Goal: Transaction & Acquisition: Download file/media

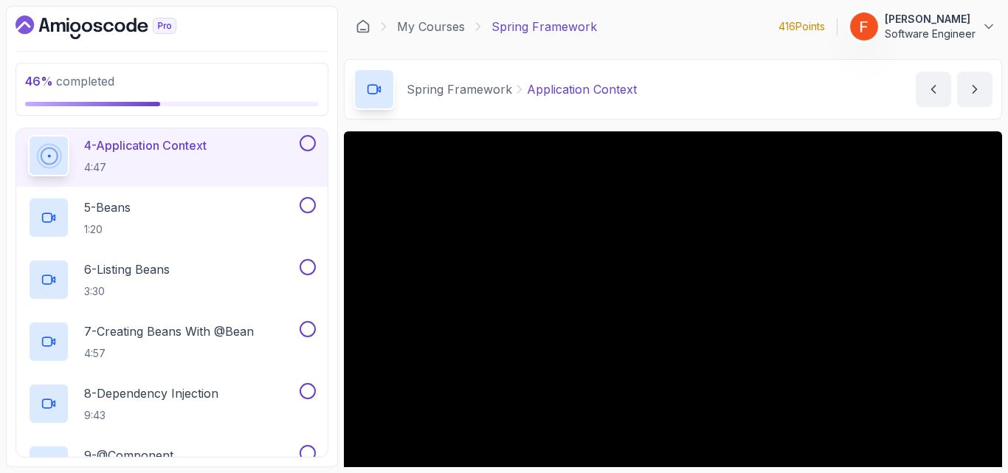
scroll to position [137, 0]
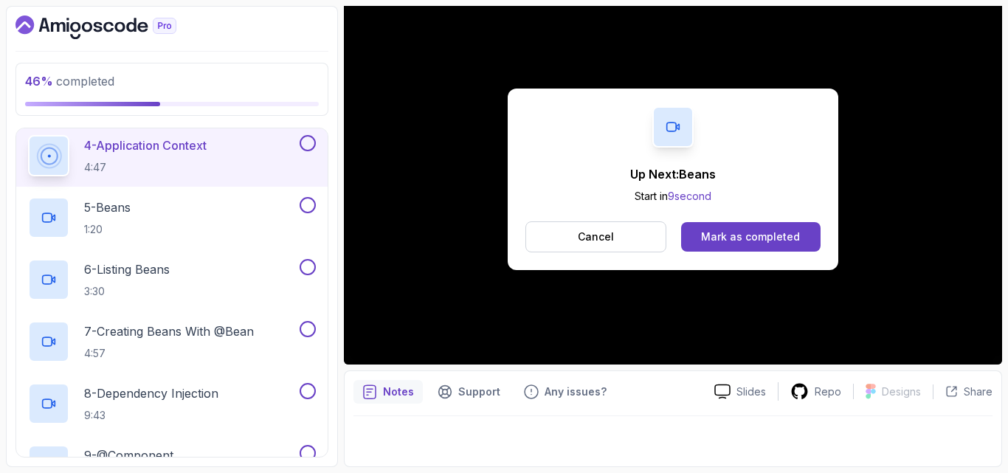
click at [481, 302] on div "Up Next: Beans Start in 9 second Cancel Mark as completed" at bounding box center [673, 179] width 658 height 371
click at [273, 221] on div "5 - Beans 1:20" at bounding box center [162, 217] width 269 height 41
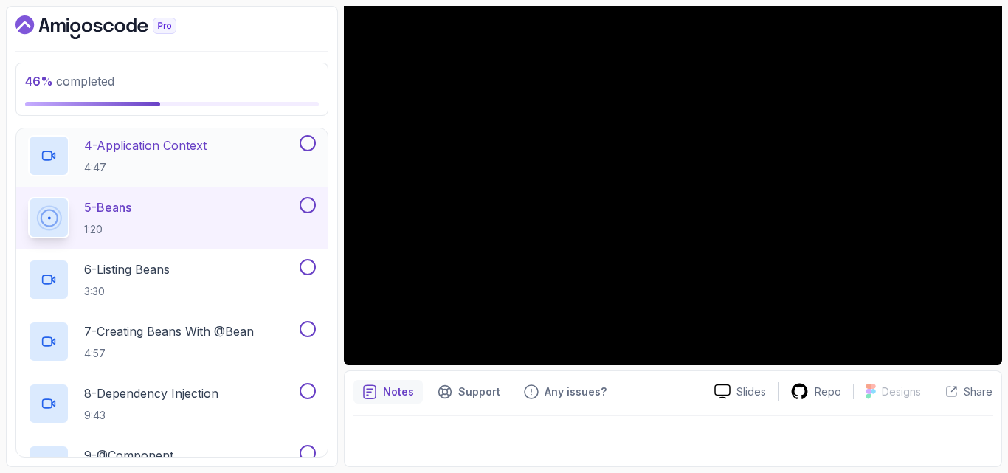
click at [307, 145] on button at bounding box center [308, 143] width 16 height 16
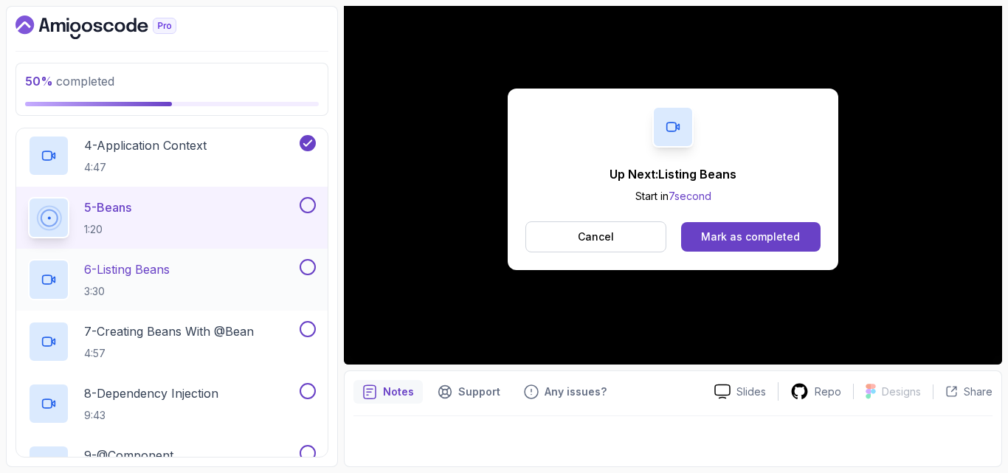
click at [255, 257] on div "6 - Listing Beans 3:30" at bounding box center [171, 280] width 311 height 62
click at [306, 209] on button at bounding box center [308, 205] width 16 height 16
click at [255, 284] on div "6 - Listing Beans 3:30" at bounding box center [162, 279] width 269 height 41
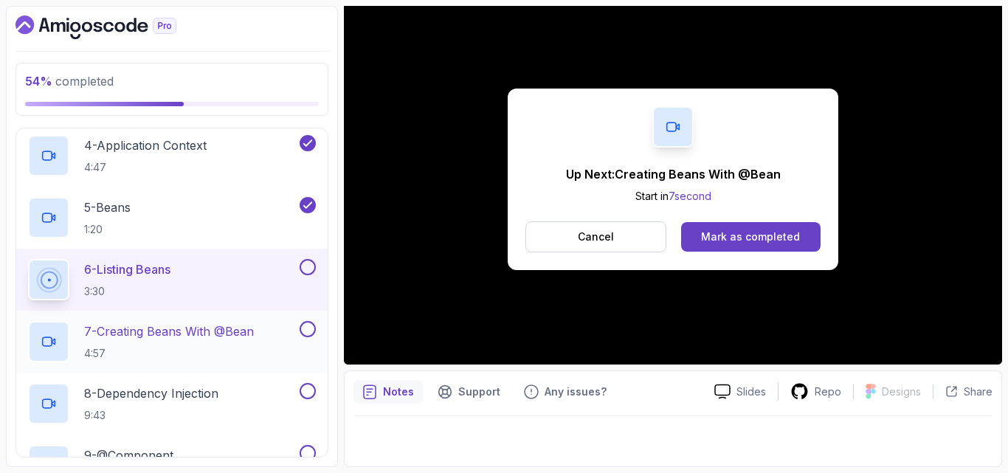
click at [238, 326] on p "7 - Creating Beans With @Bean" at bounding box center [169, 332] width 170 height 18
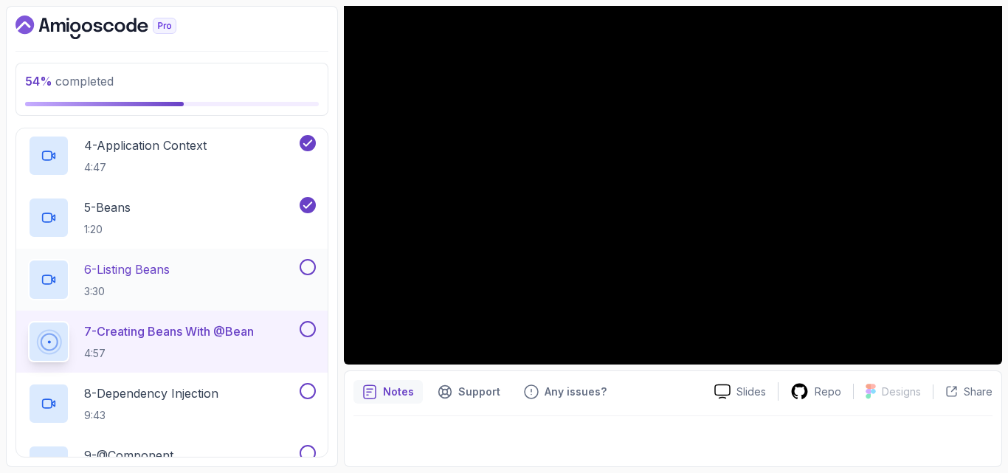
click at [302, 272] on button at bounding box center [308, 267] width 16 height 16
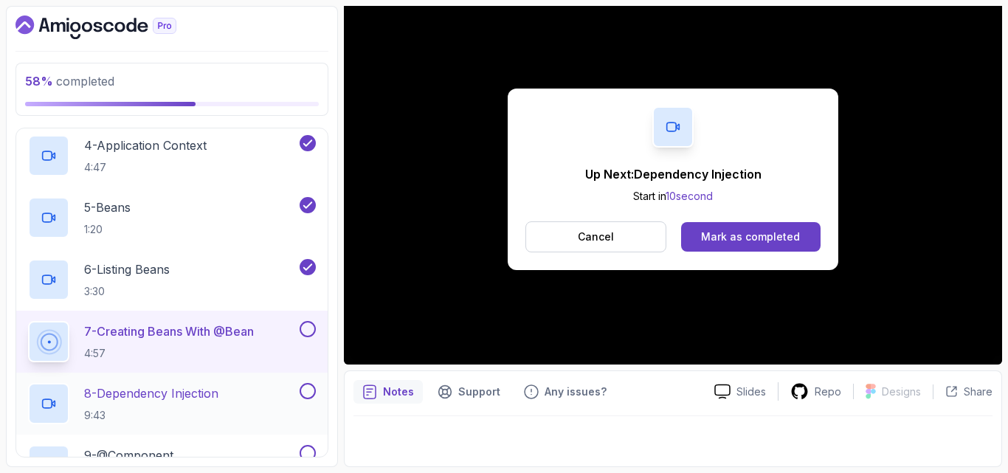
click at [232, 379] on div "8 - Dependency Injection 9:43" at bounding box center [171, 404] width 311 height 62
click at [311, 331] on button at bounding box center [308, 329] width 16 height 16
click at [247, 388] on div "8 - Dependency Injection 9:43" at bounding box center [162, 403] width 269 height 41
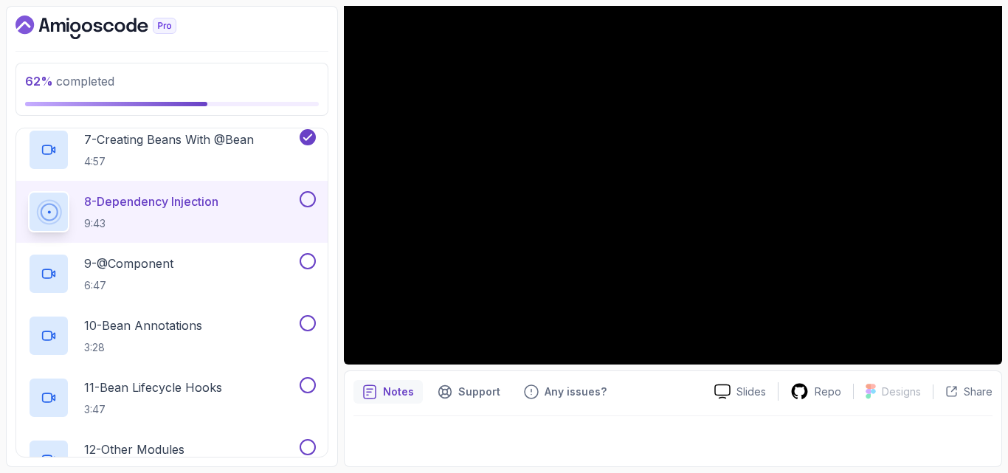
scroll to position [523, 0]
click at [646, 387] on div "Notes Support Any issues?" at bounding box center [528, 392] width 349 height 24
click at [309, 198] on button at bounding box center [308, 201] width 16 height 16
click at [241, 263] on div "9 - @Component 6:47" at bounding box center [162, 275] width 269 height 41
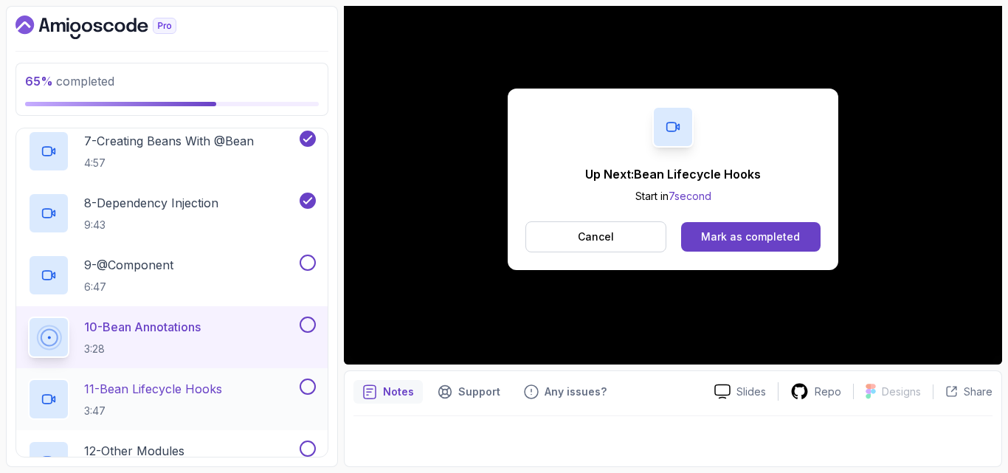
click at [258, 392] on div "11 - Bean Lifecycle Hooks 3:47" at bounding box center [162, 399] width 269 height 41
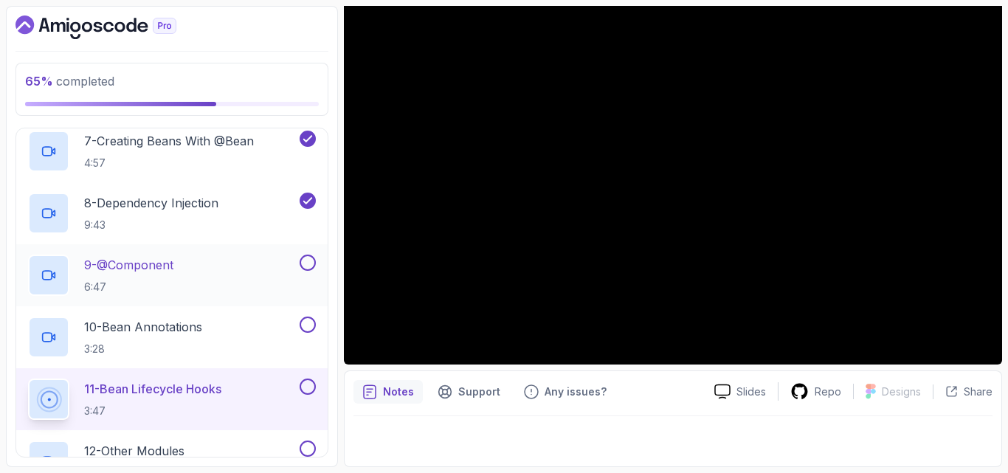
click at [310, 262] on button at bounding box center [308, 263] width 16 height 16
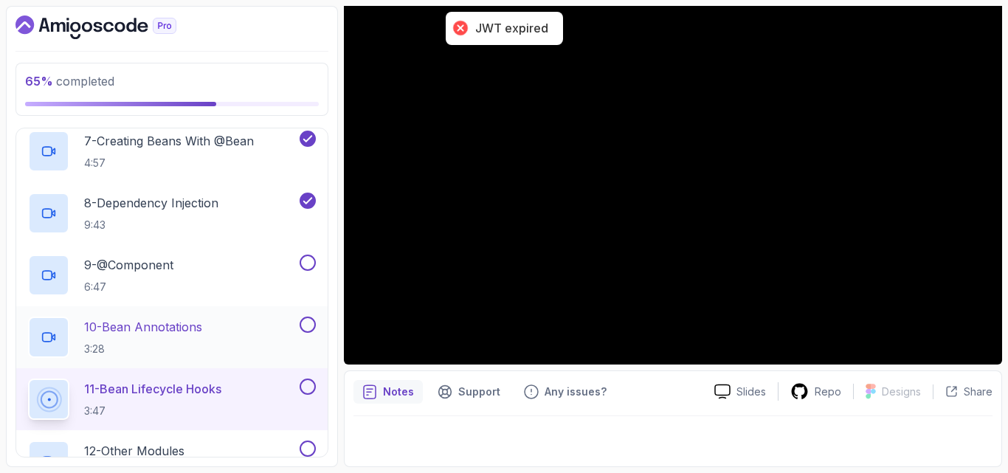
click at [305, 322] on button at bounding box center [308, 325] width 16 height 16
click at [308, 326] on button at bounding box center [308, 325] width 16 height 16
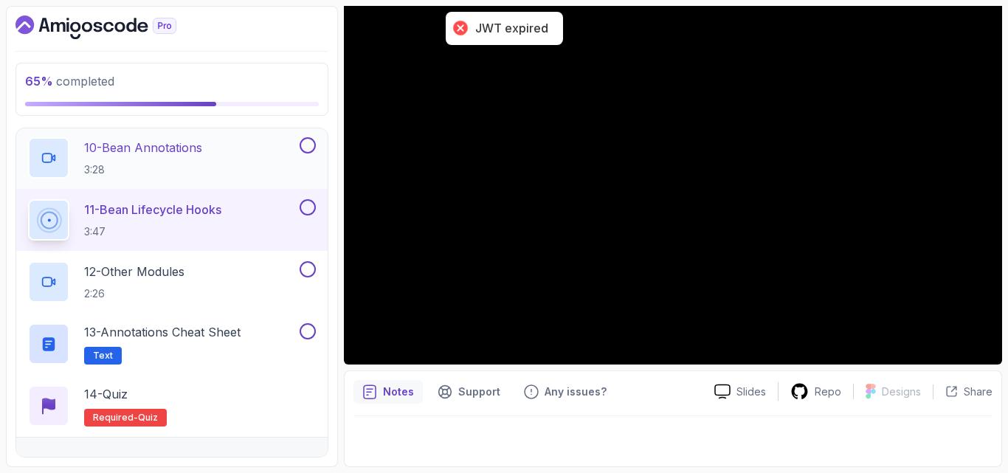
scroll to position [731, 0]
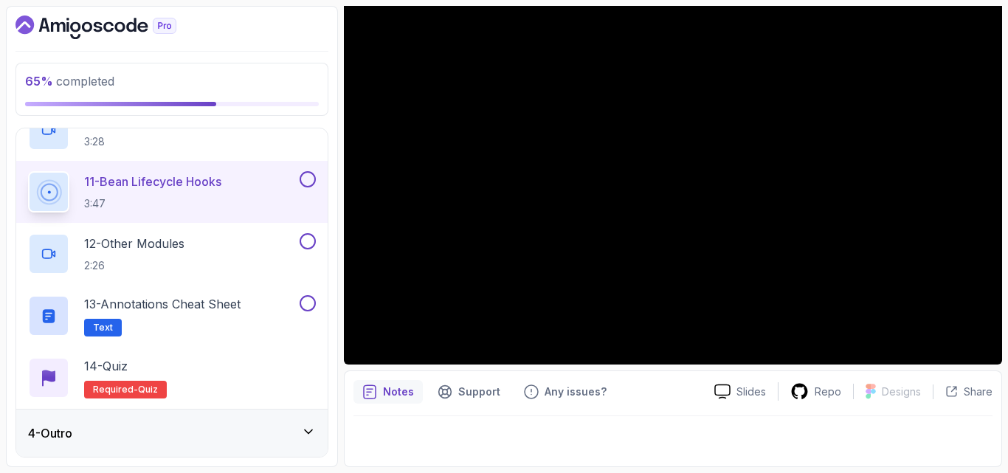
click at [240, 431] on div "4 - Outro" at bounding box center [172, 433] width 288 height 18
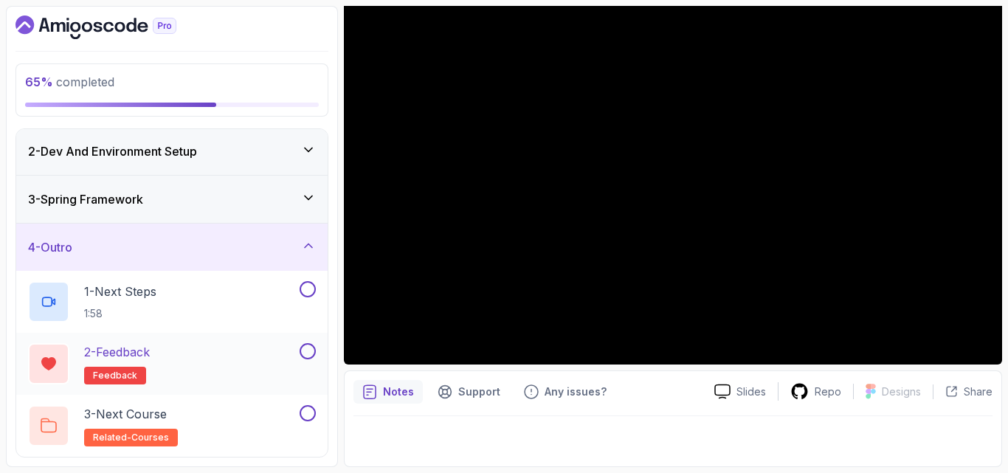
scroll to position [0, 0]
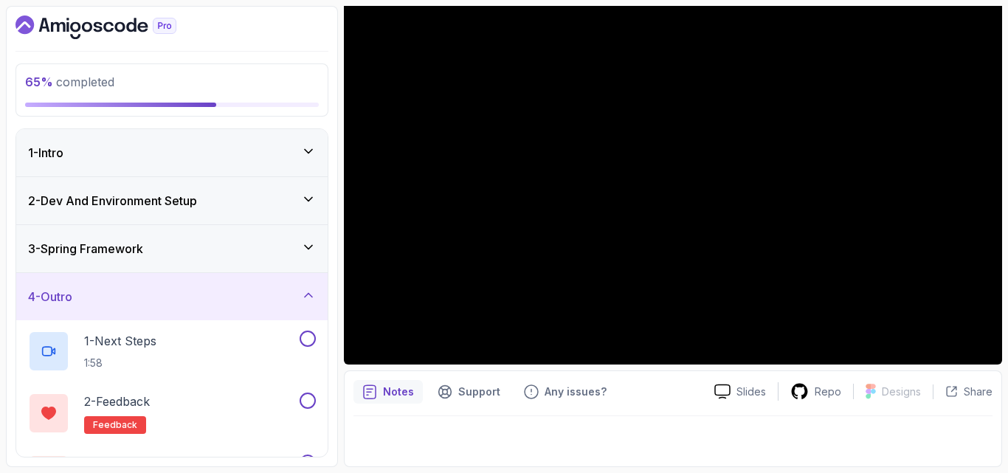
click at [287, 247] on div "3 - Spring Framework" at bounding box center [172, 249] width 288 height 18
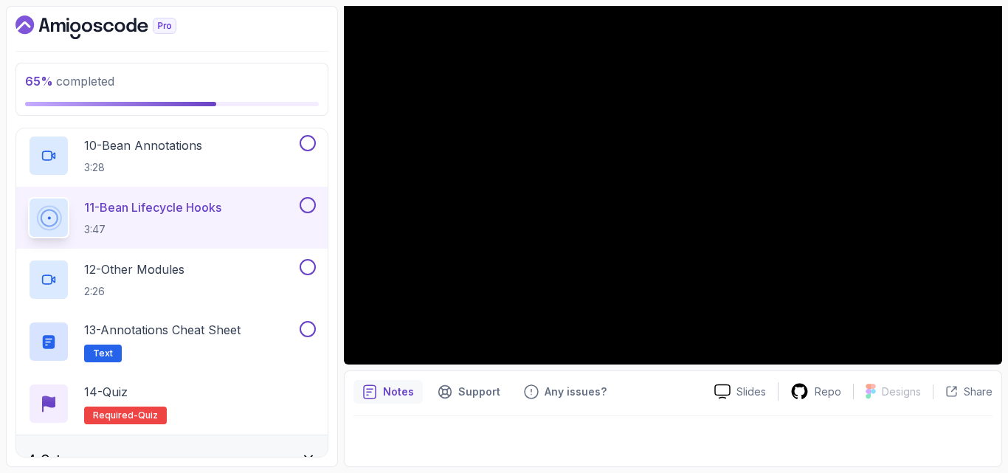
scroll to position [707, 0]
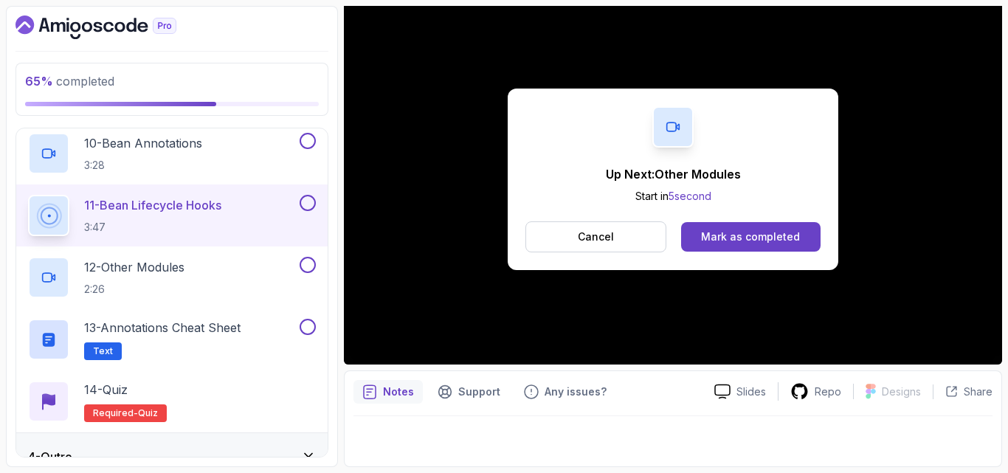
click at [337, 337] on div "65 % completed 1 - Intro 2 - Dev And Environment Setup 3 - Spring Framework 1 -…" at bounding box center [172, 236] width 332 height 461
click at [266, 281] on div "12 - Other Modules 2:26" at bounding box center [162, 277] width 269 height 41
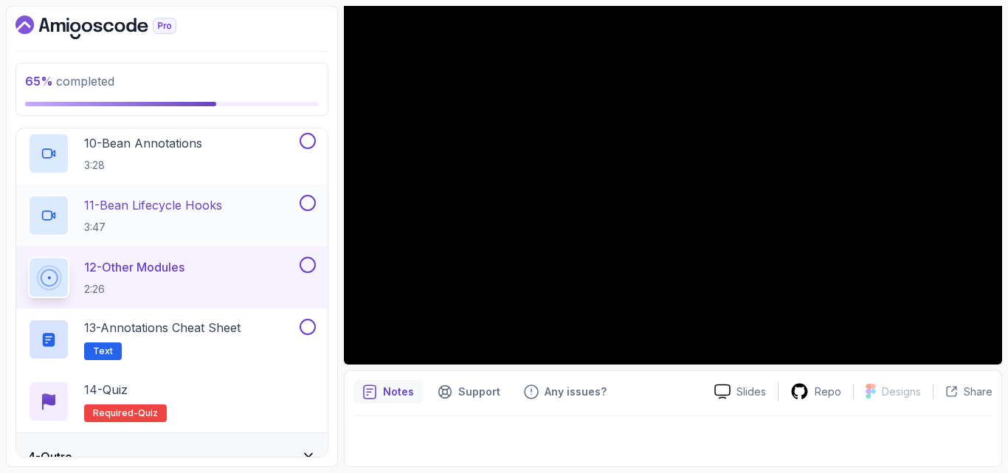
click at [306, 204] on button at bounding box center [308, 203] width 16 height 16
click at [309, 140] on button at bounding box center [308, 141] width 16 height 16
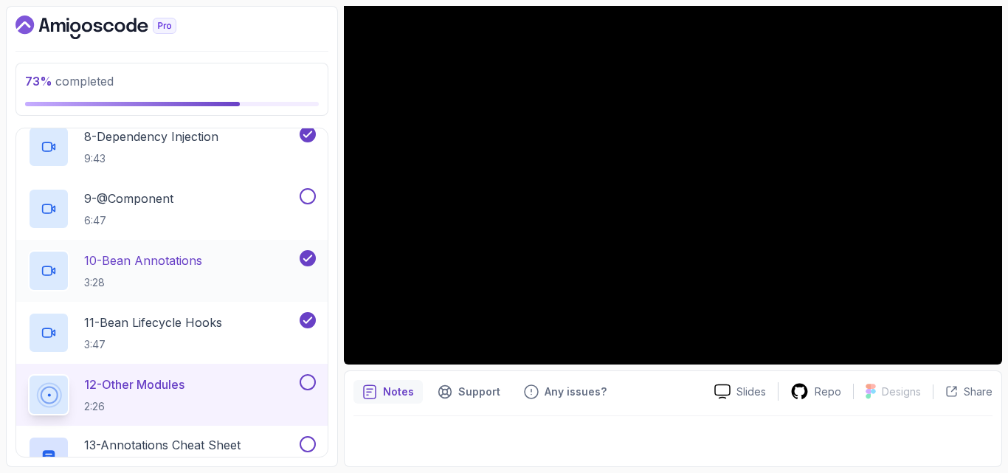
scroll to position [589, 0]
click at [306, 196] on button at bounding box center [308, 197] width 16 height 16
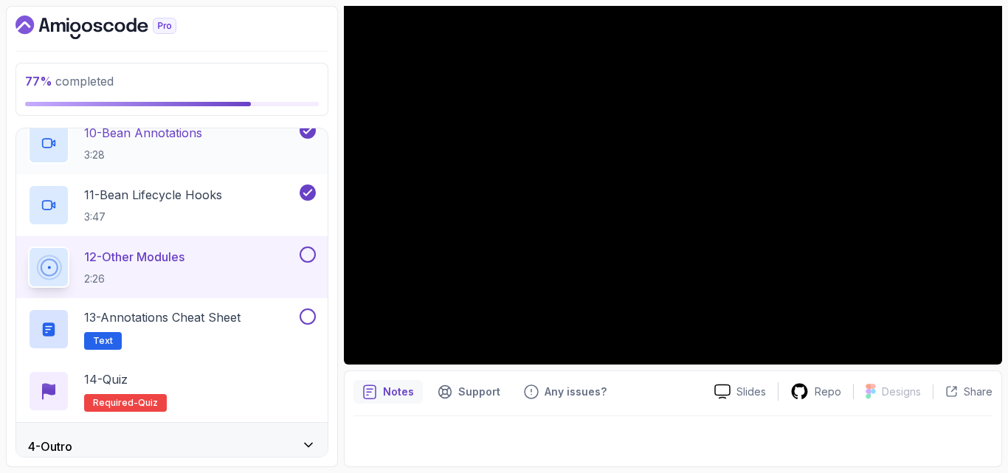
scroll to position [731, 0]
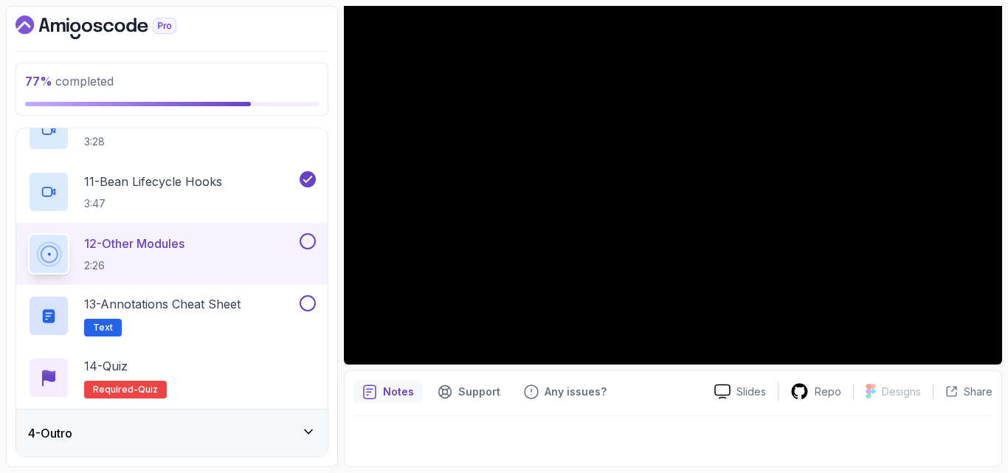
click at [308, 242] on button at bounding box center [308, 241] width 16 height 16
click at [255, 306] on div "13 - Annotations Cheat Sheet Text" at bounding box center [162, 315] width 269 height 41
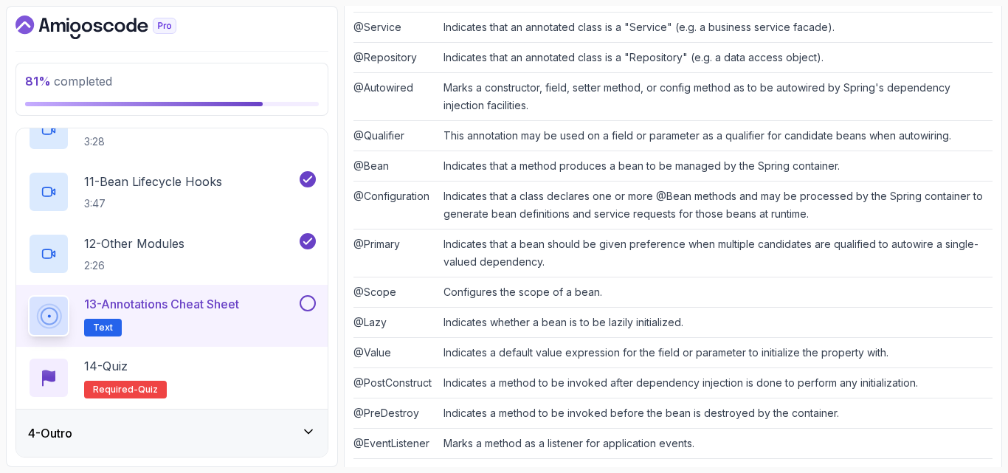
scroll to position [458, 0]
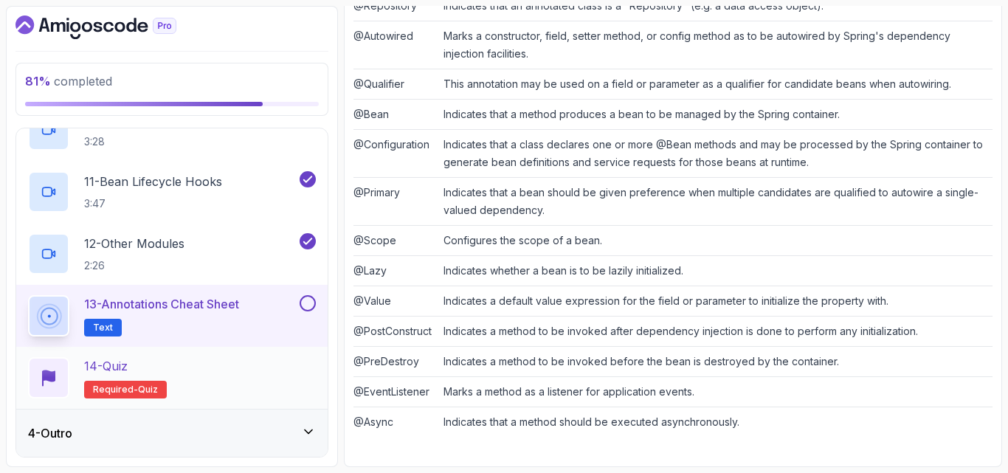
click at [236, 373] on div "14 - Quiz Required- quiz" at bounding box center [172, 377] width 288 height 41
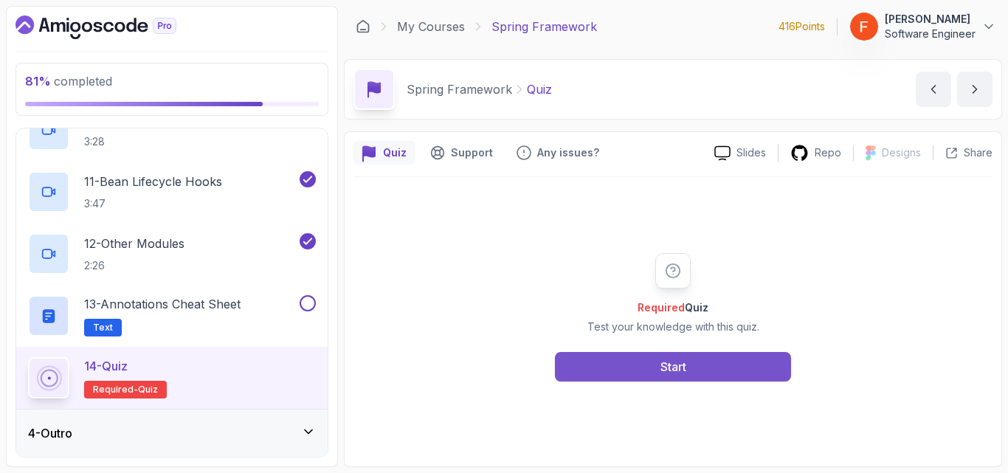
click at [613, 367] on button "Start" at bounding box center [673, 367] width 236 height 30
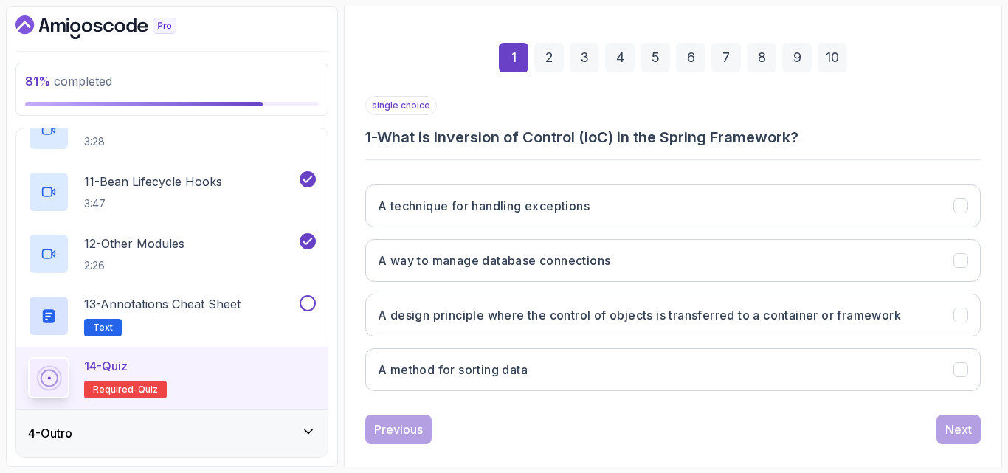
scroll to position [210, 0]
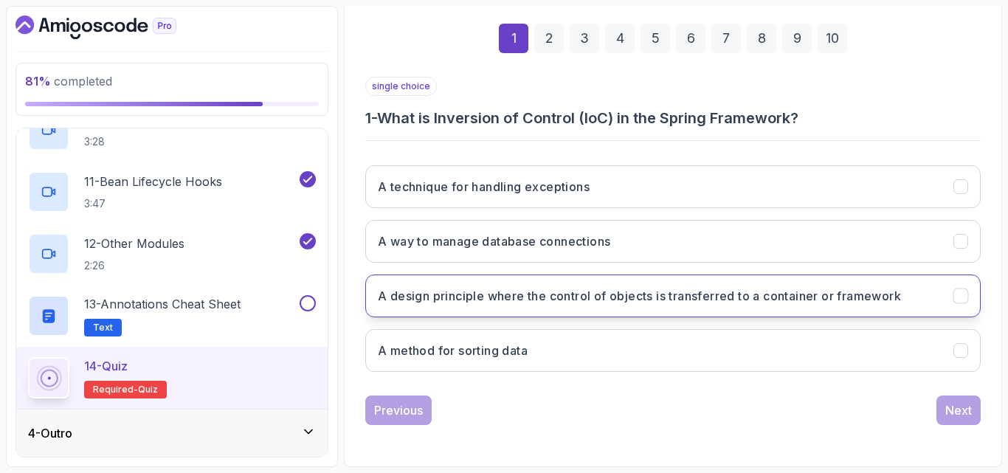
click at [483, 292] on h3 "A design principle where the control of objects is transferred to a container o…" at bounding box center [639, 296] width 523 height 18
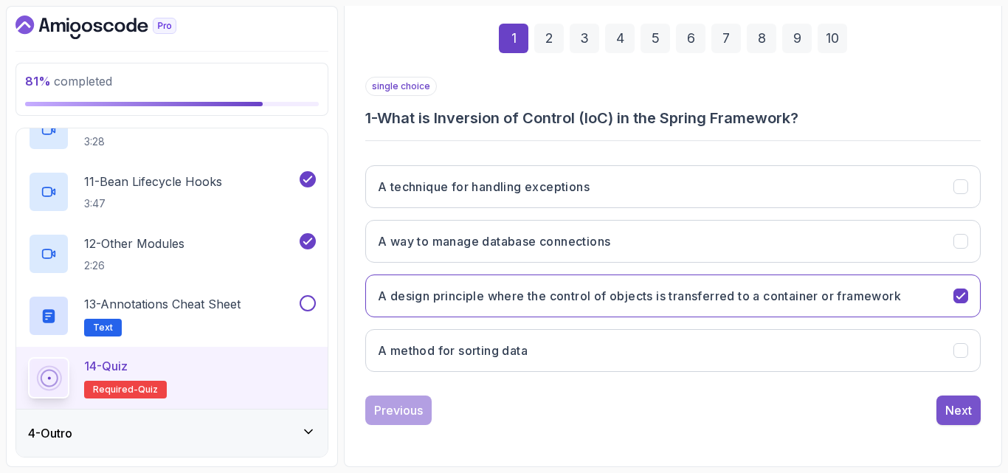
click at [946, 402] on div "Next" at bounding box center [959, 411] width 27 height 18
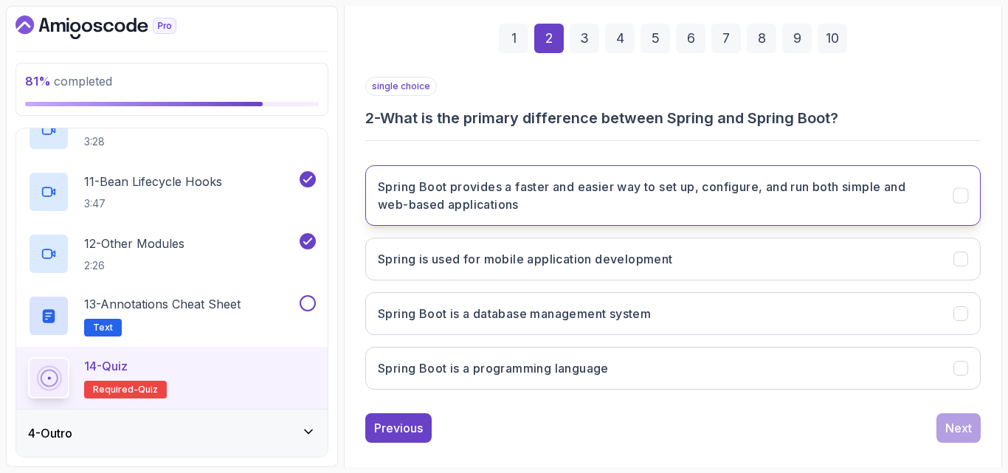
click at [562, 201] on h3 "Spring Boot provides a faster and easier way to set up, configure, and run both…" at bounding box center [657, 195] width 558 height 35
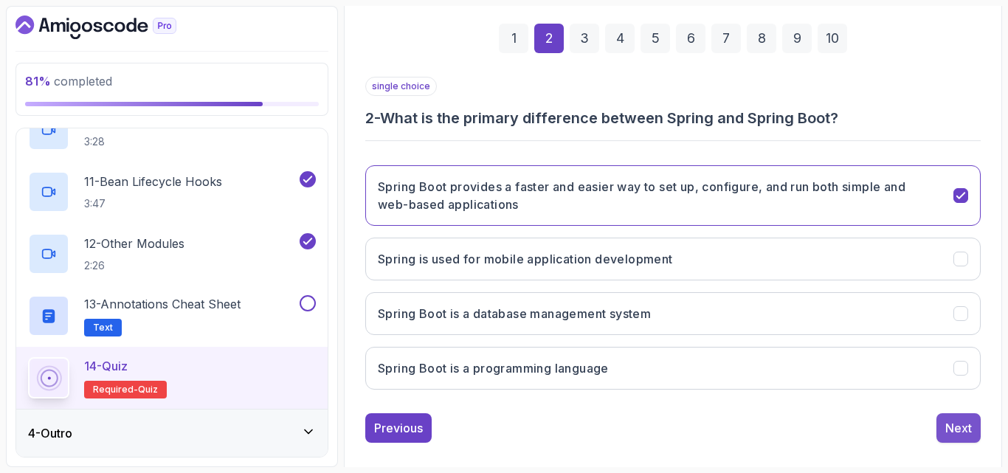
click at [940, 427] on button "Next" at bounding box center [959, 428] width 44 height 30
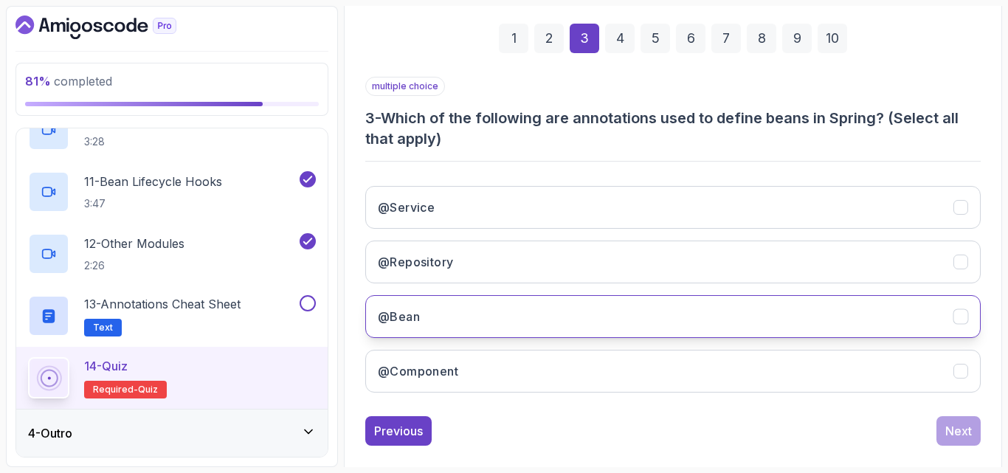
click at [472, 324] on button "@Bean" at bounding box center [673, 316] width 616 height 43
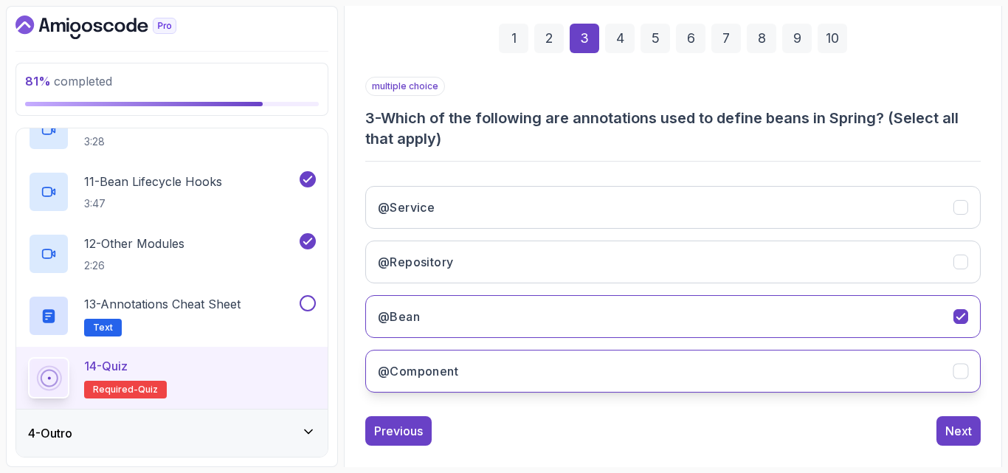
click at [664, 368] on button "@Component" at bounding box center [673, 371] width 616 height 43
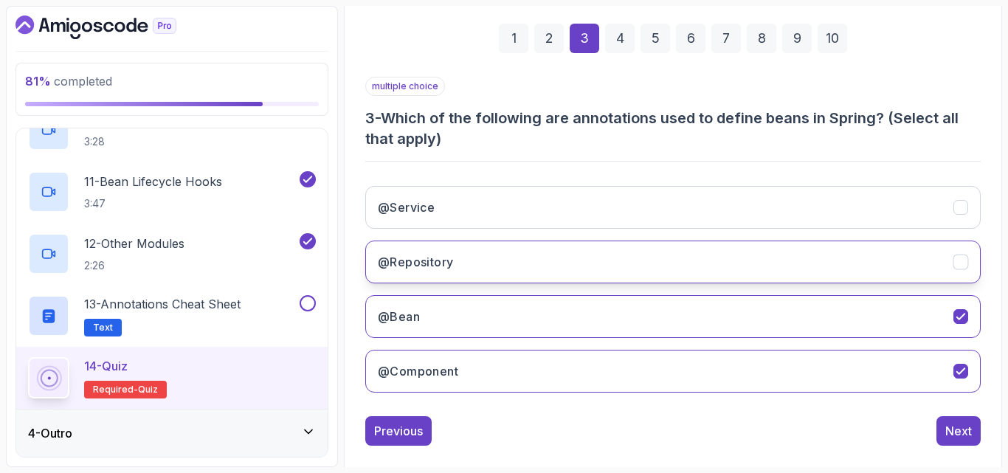
click at [708, 252] on button "@Repository" at bounding box center [673, 262] width 616 height 43
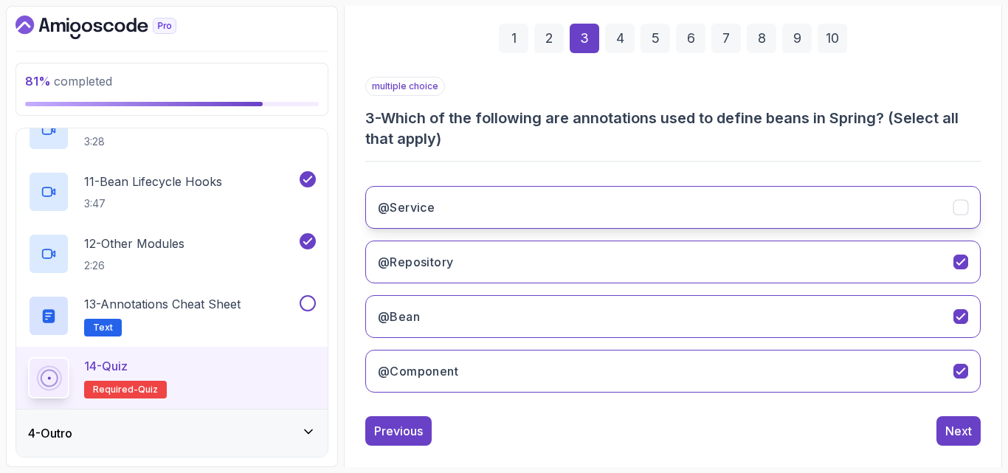
click at [751, 215] on button "@Service" at bounding box center [673, 207] width 616 height 43
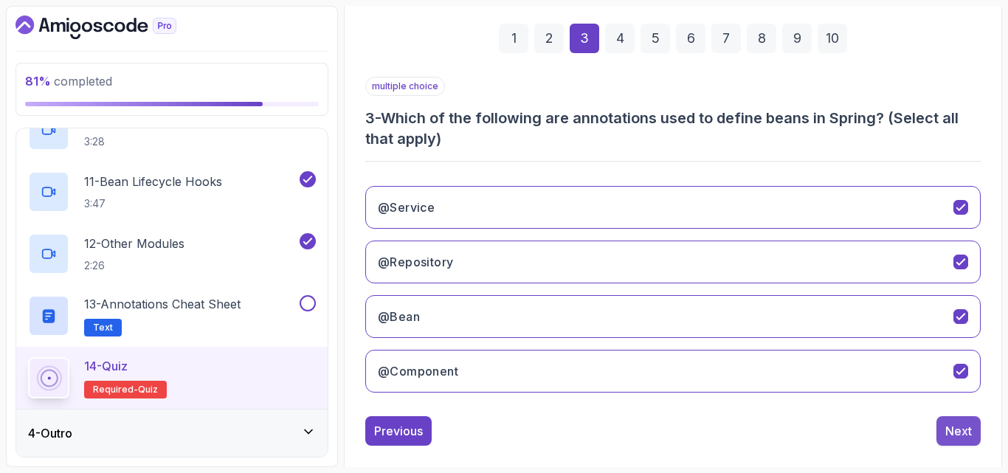
click at [952, 428] on div "Next" at bounding box center [959, 431] width 27 height 18
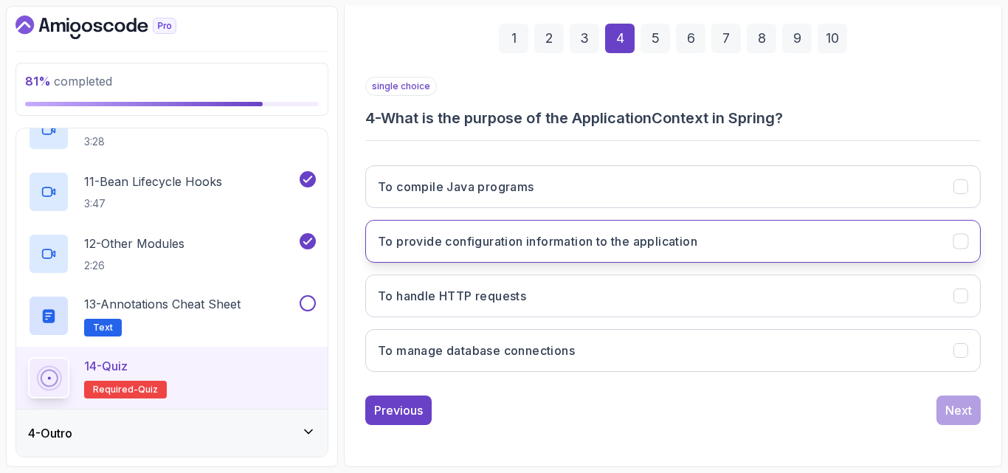
click at [542, 249] on h3 "To provide configuration information to the application" at bounding box center [538, 242] width 320 height 18
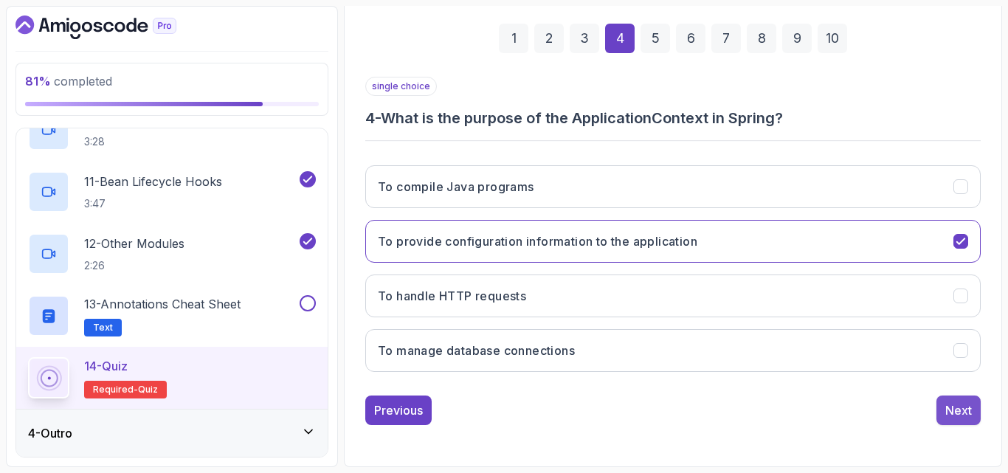
click at [944, 410] on button "Next" at bounding box center [959, 411] width 44 height 30
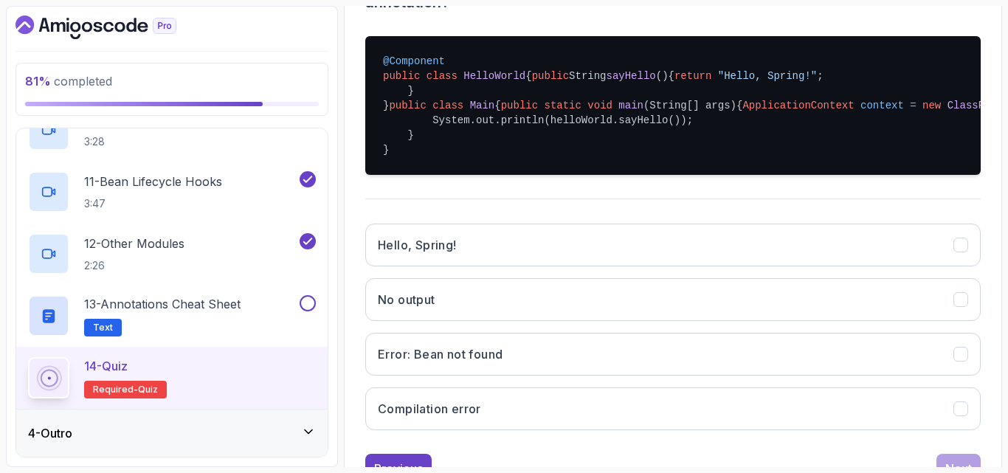
scroll to position [345, 0]
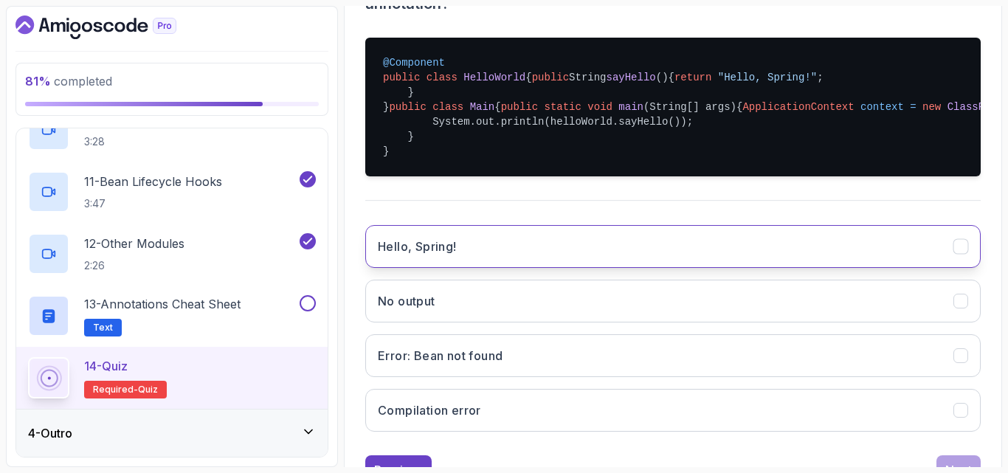
click at [643, 268] on button "Hello, Spring!" at bounding box center [673, 246] width 616 height 43
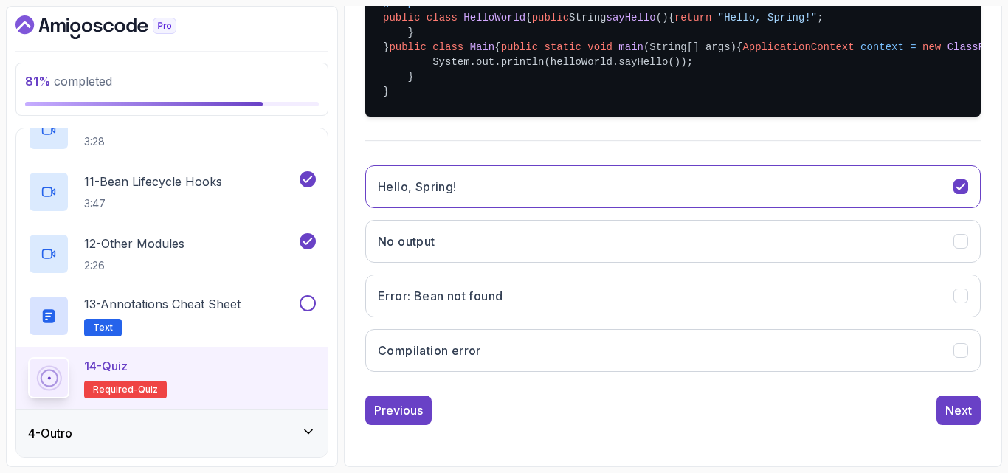
scroll to position [490, 0]
click at [946, 419] on div "Next" at bounding box center [959, 411] width 27 height 18
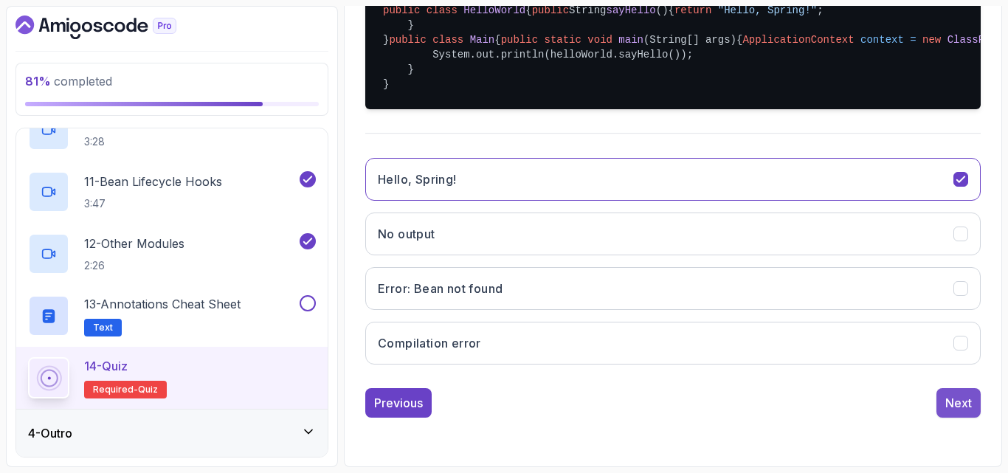
scroll to position [210, 0]
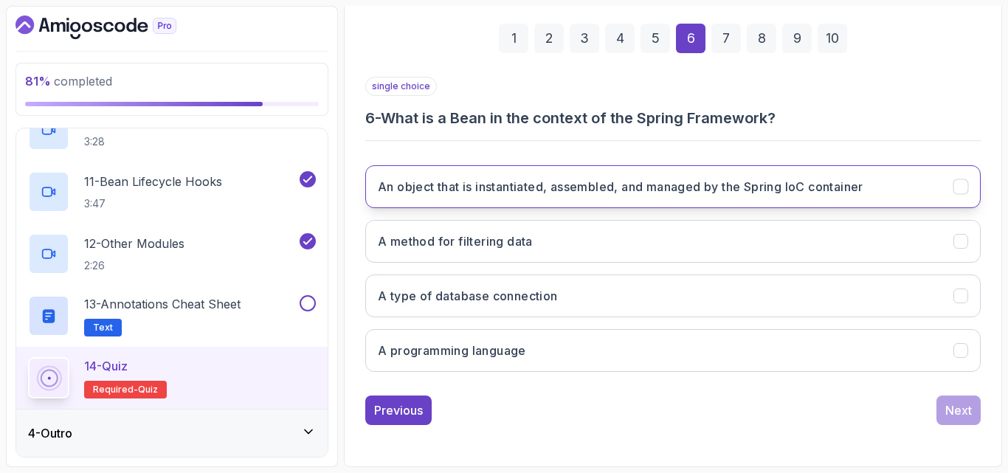
click at [588, 189] on h3 "An object that is instantiated, assembled, and managed by the Spring IoC contai…" at bounding box center [621, 187] width 486 height 18
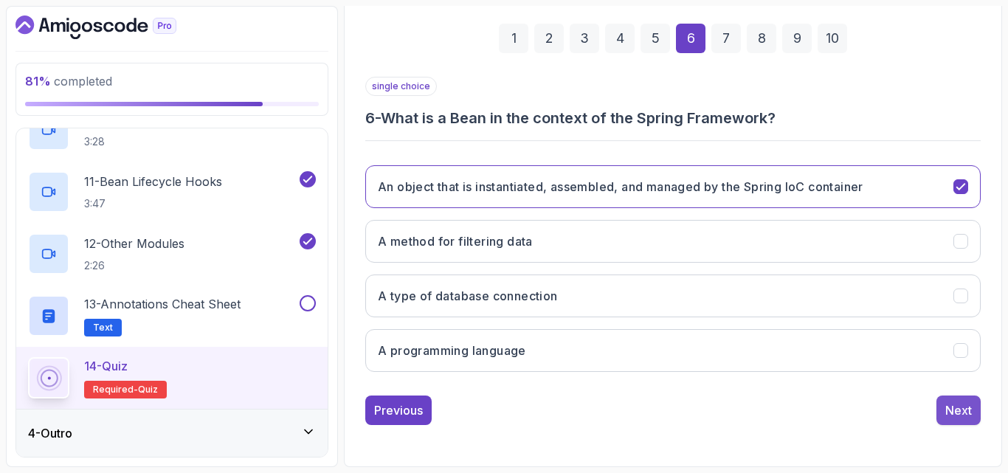
click at [962, 413] on div "Next" at bounding box center [959, 411] width 27 height 18
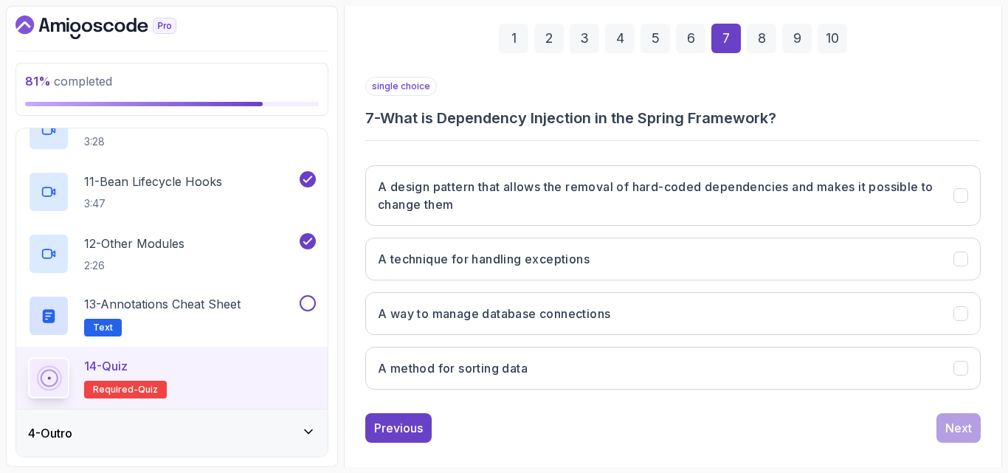
click at [660, 425] on div "Previous Next" at bounding box center [673, 428] width 616 height 30
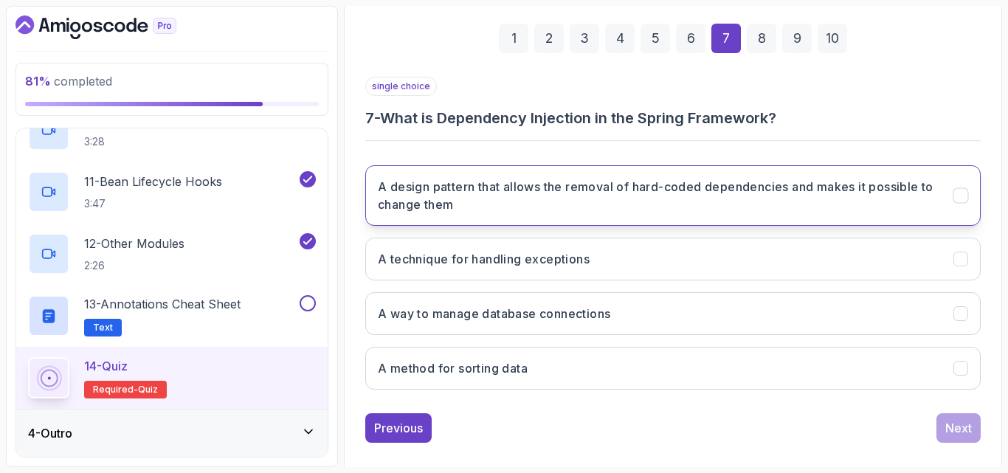
click at [734, 216] on button "A design pattern that allows the removal of hard-coded dependencies and makes i…" at bounding box center [673, 195] width 616 height 61
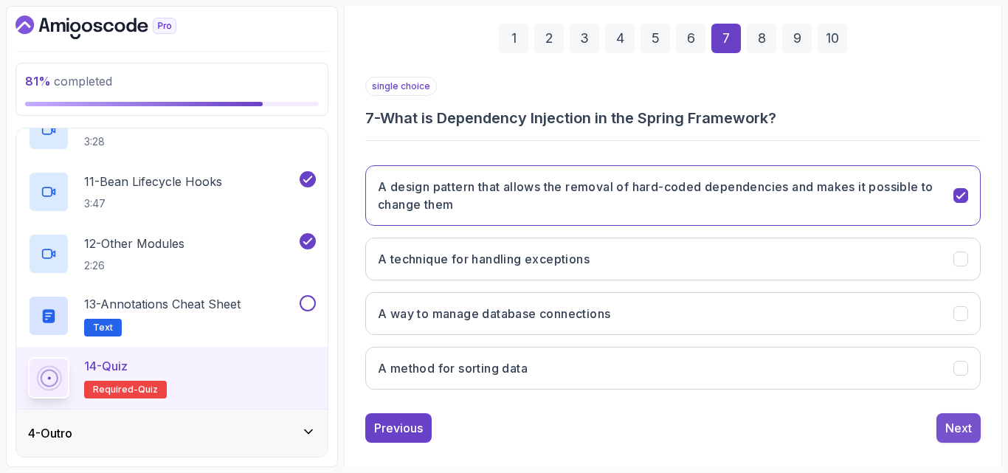
click at [951, 430] on div "Next" at bounding box center [959, 428] width 27 height 18
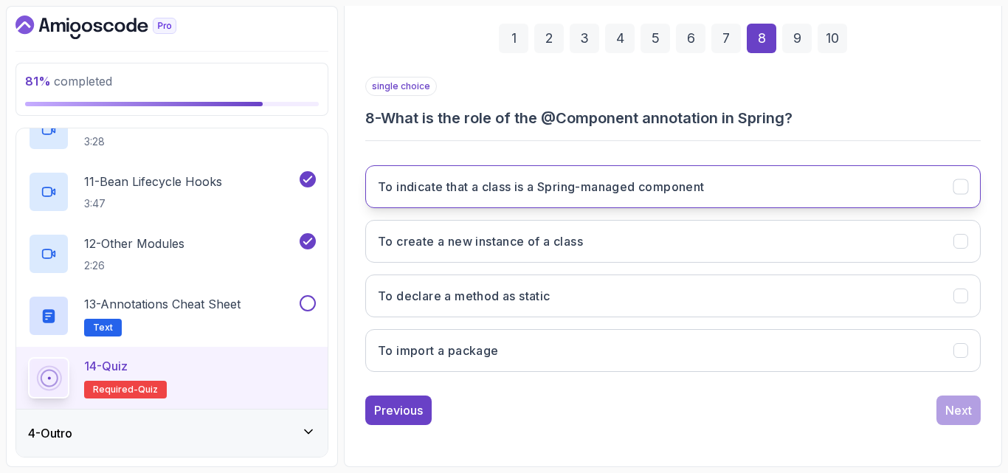
click at [694, 184] on h3 "To indicate that a class is a Spring-managed component" at bounding box center [541, 187] width 327 height 18
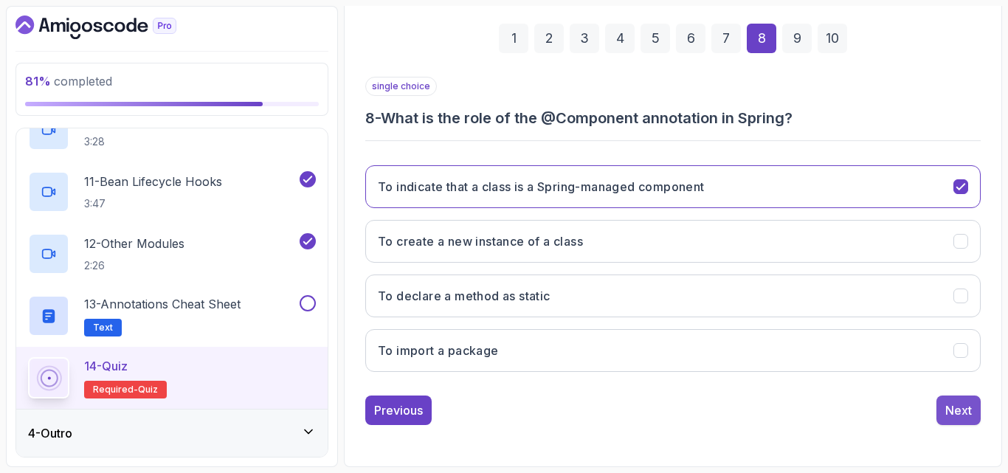
click at [949, 407] on div "Next" at bounding box center [959, 411] width 27 height 18
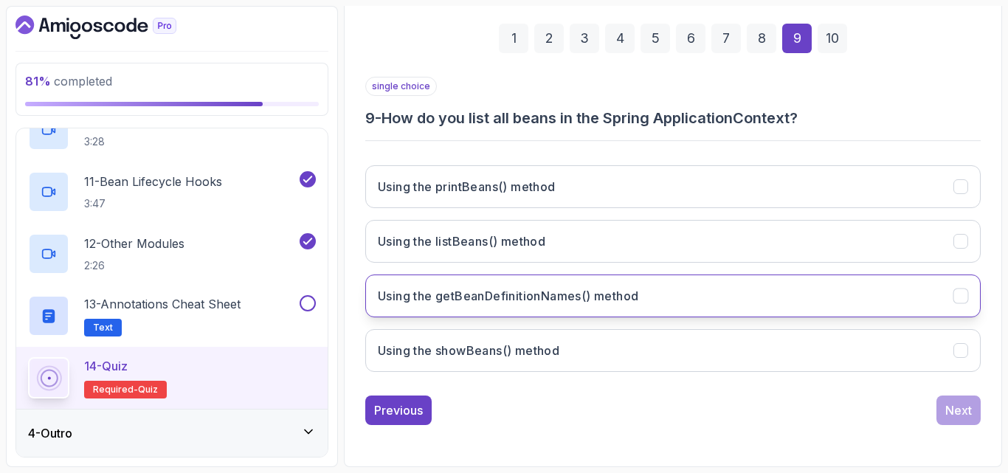
click at [650, 295] on button "Using the getBeanDefinitionNames() method" at bounding box center [673, 296] width 616 height 43
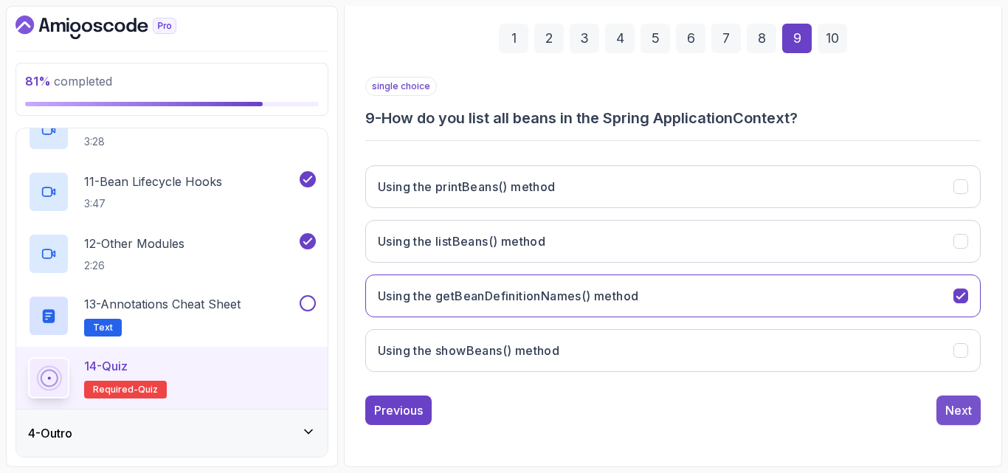
click at [954, 404] on div "Next" at bounding box center [959, 411] width 27 height 18
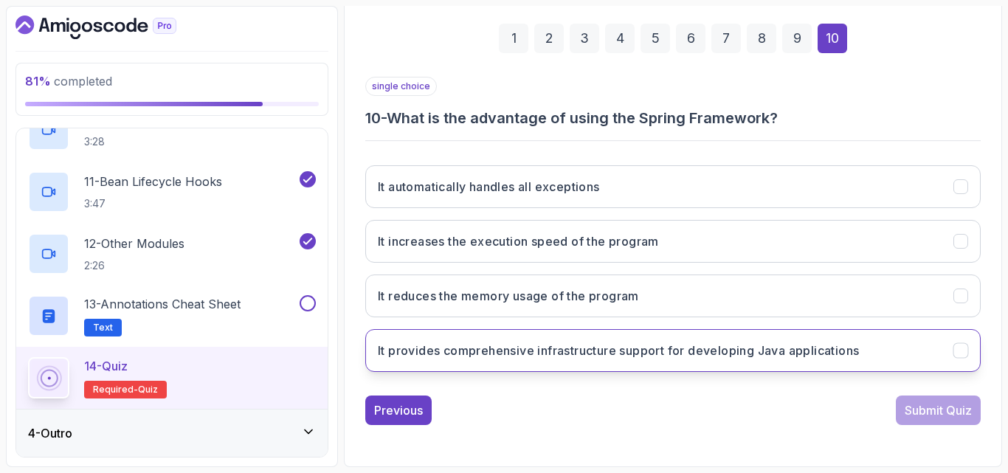
click at [644, 351] on h3 "It provides comprehensive infrastructure support for developing Java applicatio…" at bounding box center [618, 351] width 481 height 18
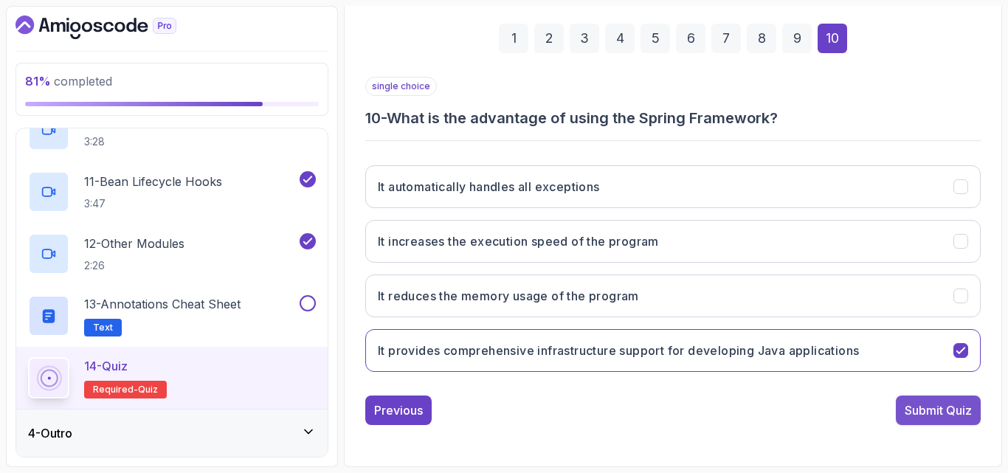
click at [929, 408] on div "Submit Quiz" at bounding box center [938, 411] width 67 height 18
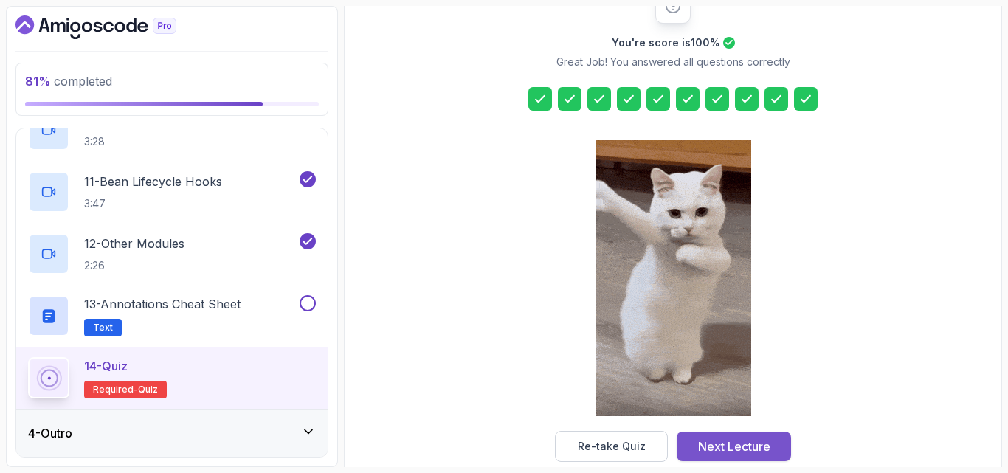
click at [779, 434] on button "Next Lecture" at bounding box center [734, 447] width 114 height 30
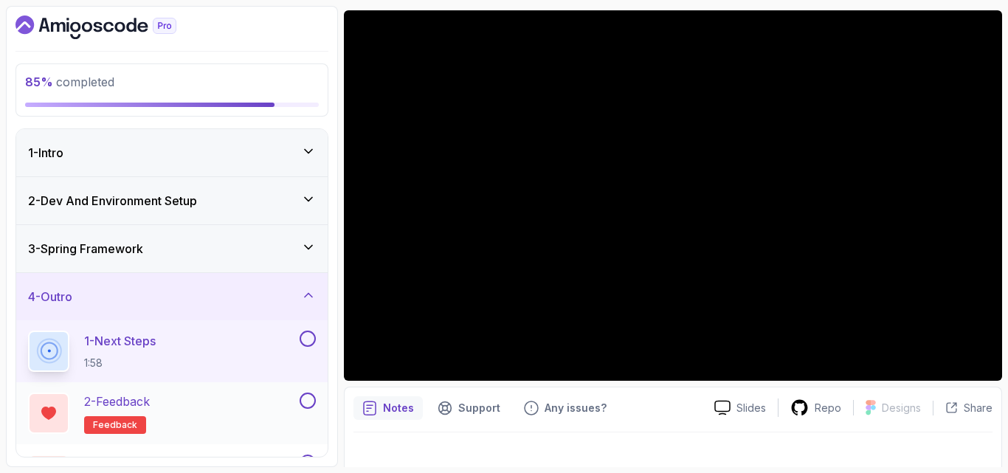
scroll to position [49, 0]
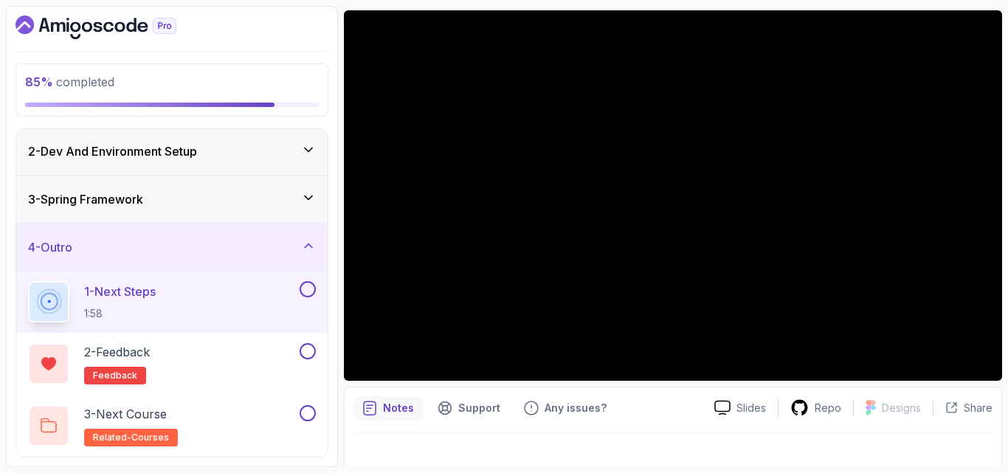
click at [305, 286] on button at bounding box center [308, 289] width 16 height 16
click at [307, 348] on button at bounding box center [308, 351] width 16 height 16
click at [307, 410] on button at bounding box center [308, 413] width 16 height 16
click at [300, 204] on div "3 - Spring Framework" at bounding box center [172, 199] width 288 height 18
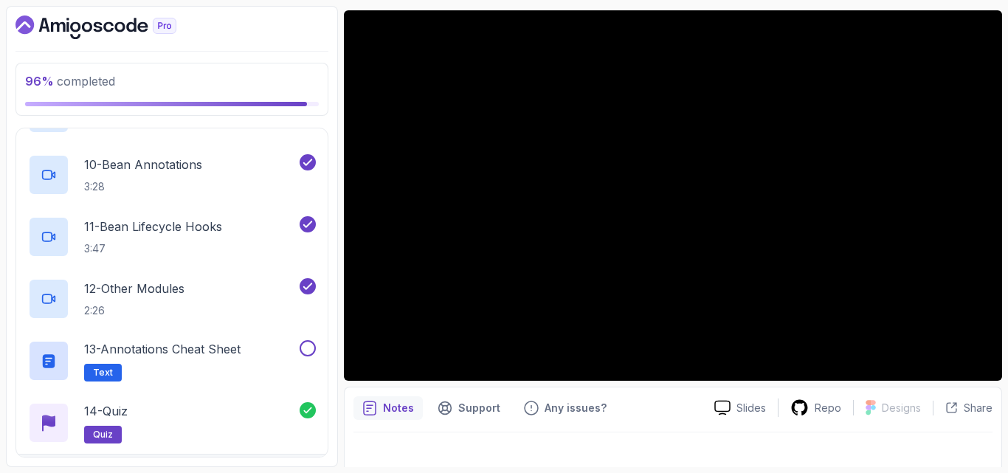
scroll to position [731, 0]
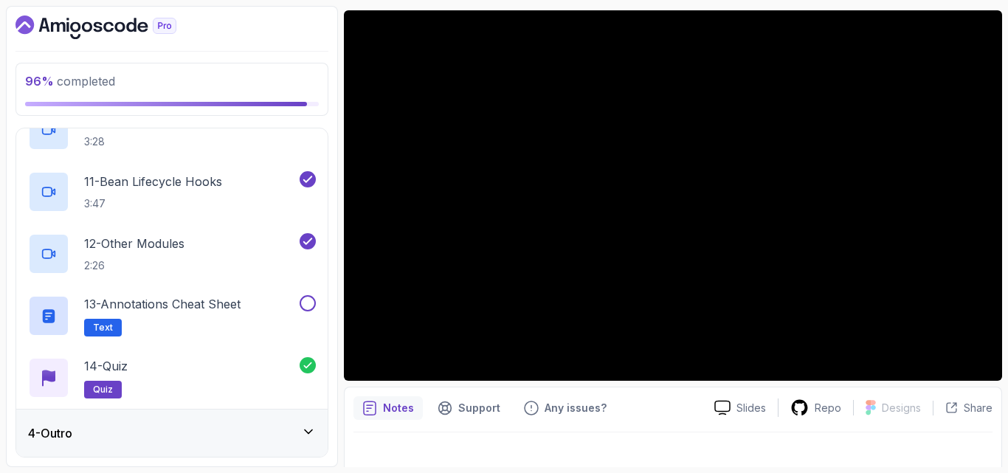
click at [245, 447] on div "4 - Outro" at bounding box center [171, 433] width 311 height 47
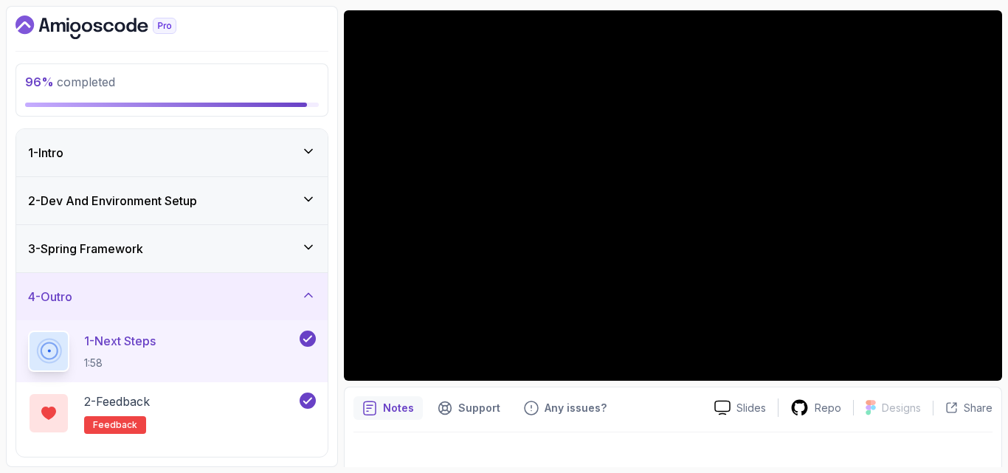
scroll to position [49, 0]
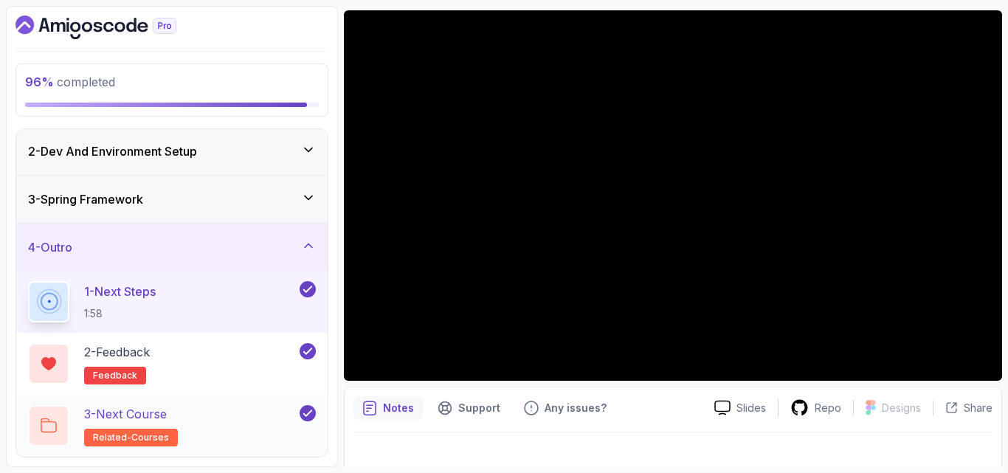
click at [244, 439] on div "3 - Next Course related-courses" at bounding box center [162, 425] width 269 height 41
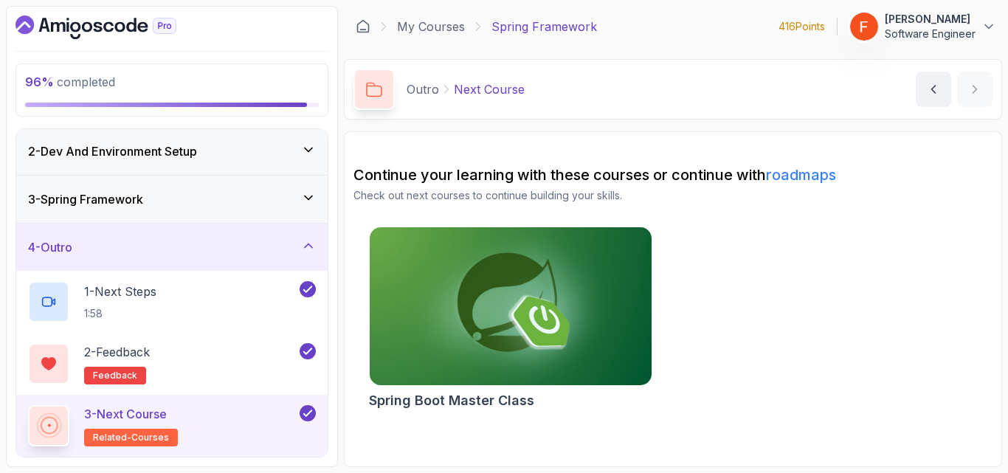
click at [132, 27] on icon "Dashboard" at bounding box center [96, 28] width 161 height 24
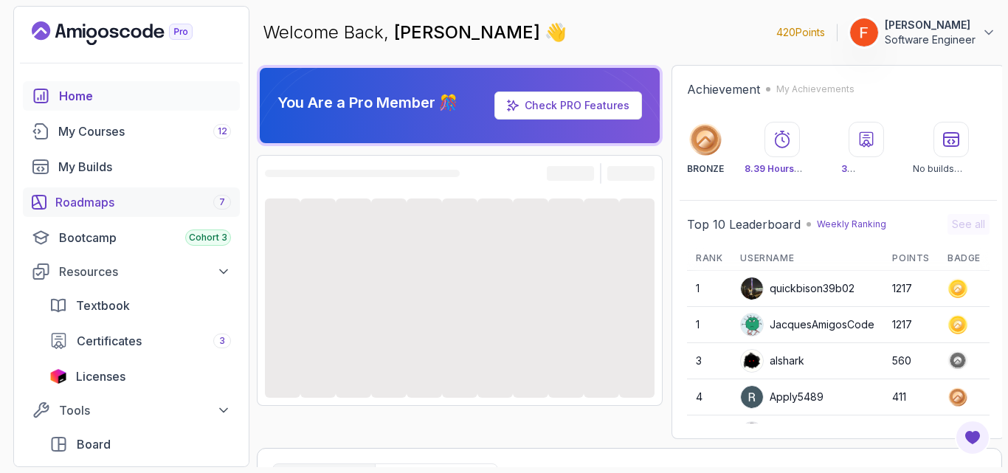
click at [123, 199] on div "Roadmaps 7" at bounding box center [143, 202] width 176 height 18
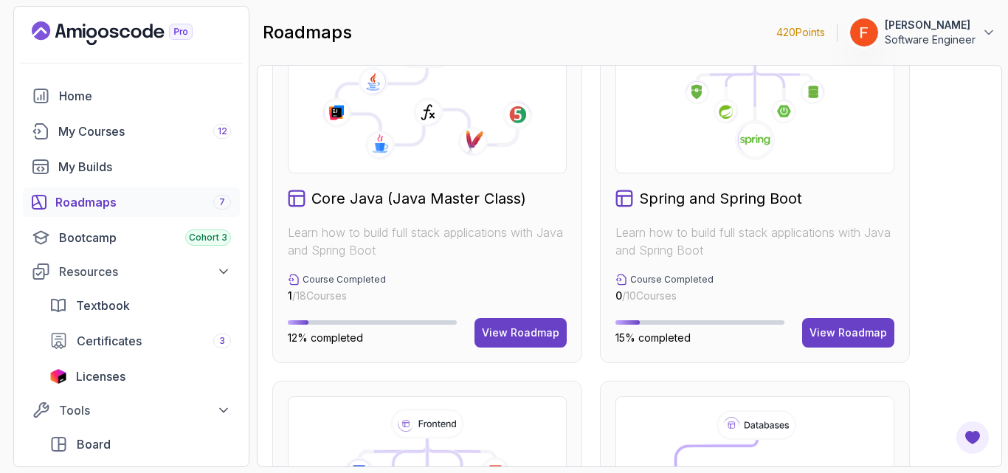
scroll to position [442, 0]
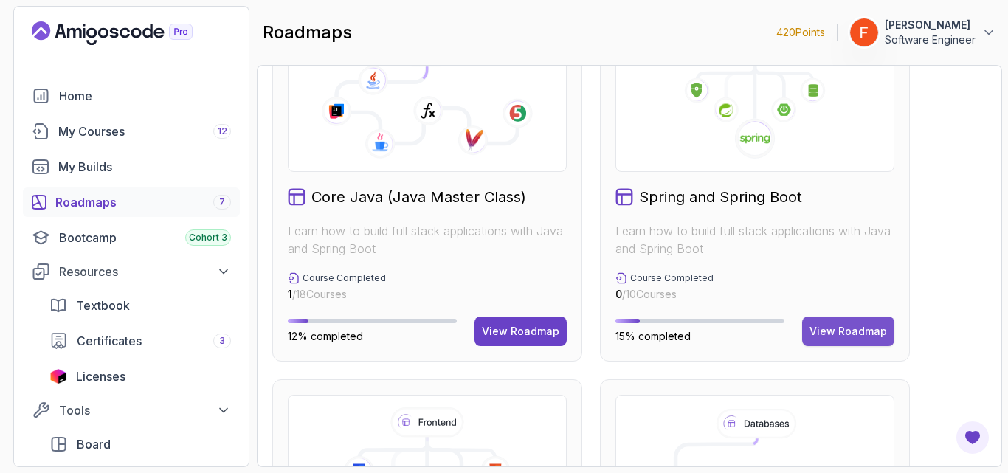
click at [827, 326] on div "View Roadmap" at bounding box center [849, 331] width 78 height 15
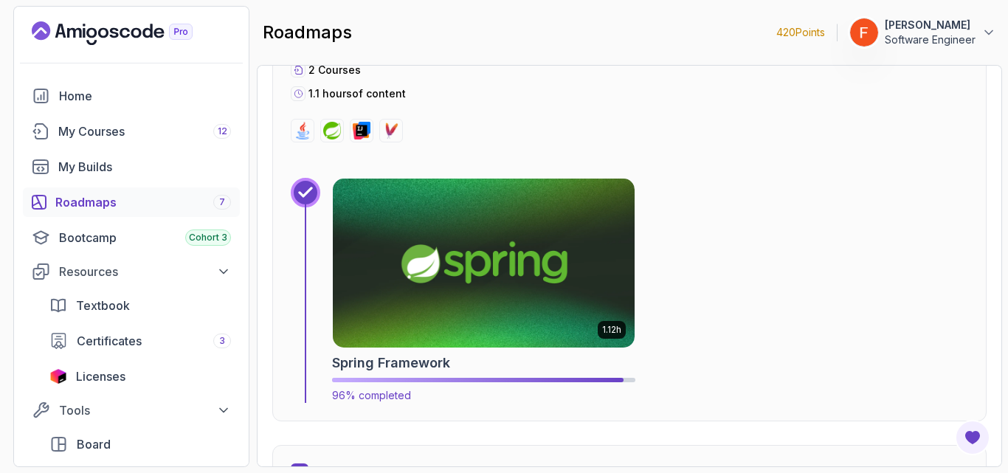
scroll to position [1176, 0]
click at [421, 288] on img at bounding box center [484, 262] width 317 height 178
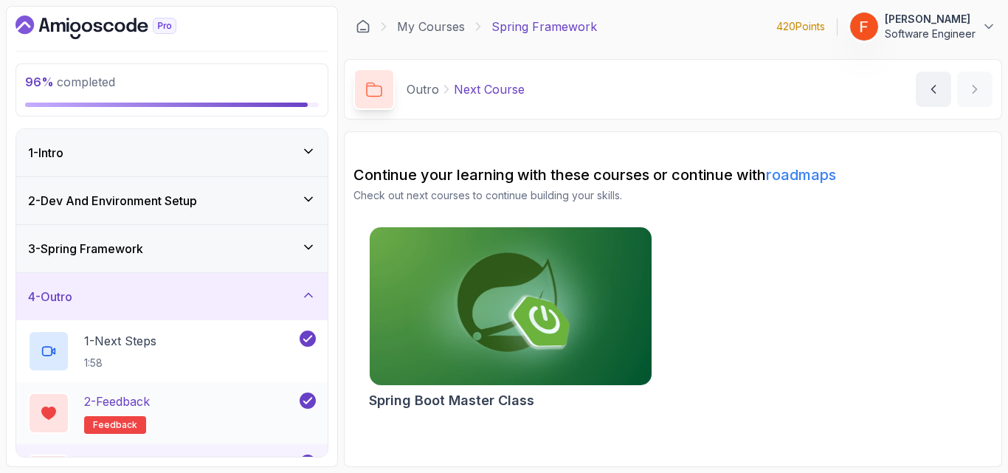
scroll to position [49, 0]
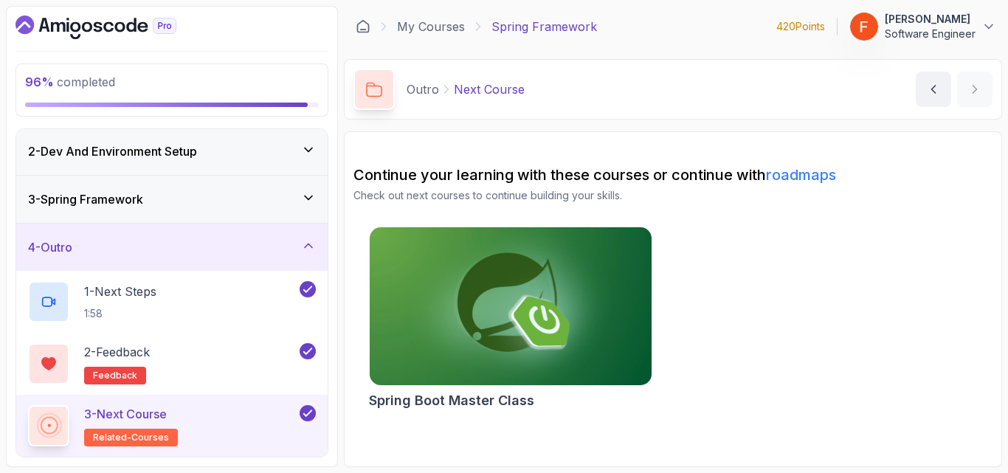
click at [237, 421] on div "3 - Next Course related-courses" at bounding box center [162, 425] width 269 height 41
click at [427, 335] on img at bounding box center [510, 307] width 296 height 166
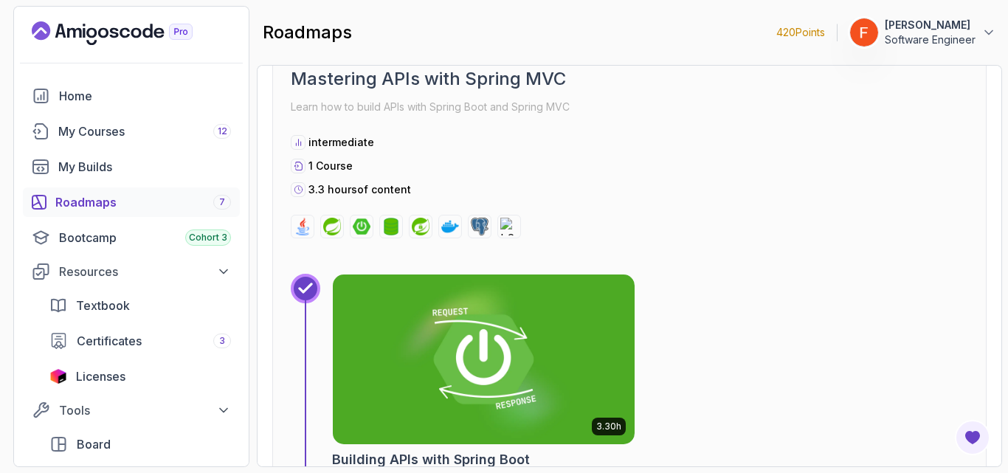
scroll to position [1652, 0]
click at [328, 329] on div "3.30h Building APIs with Spring Boot Learn to build robust, scalable APIs with …" at bounding box center [630, 397] width 678 height 244
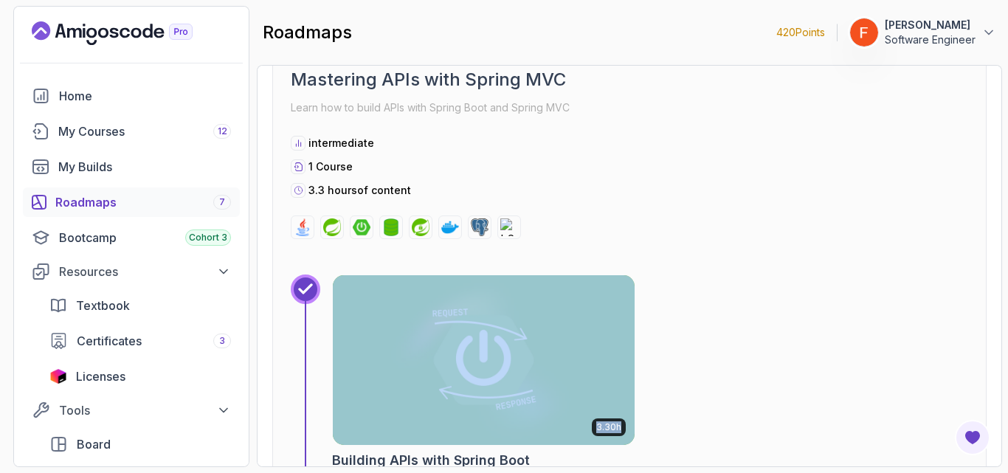
click at [328, 329] on div "3.30h Building APIs with Spring Boot Learn to build robust, scalable APIs with …" at bounding box center [630, 397] width 678 height 244
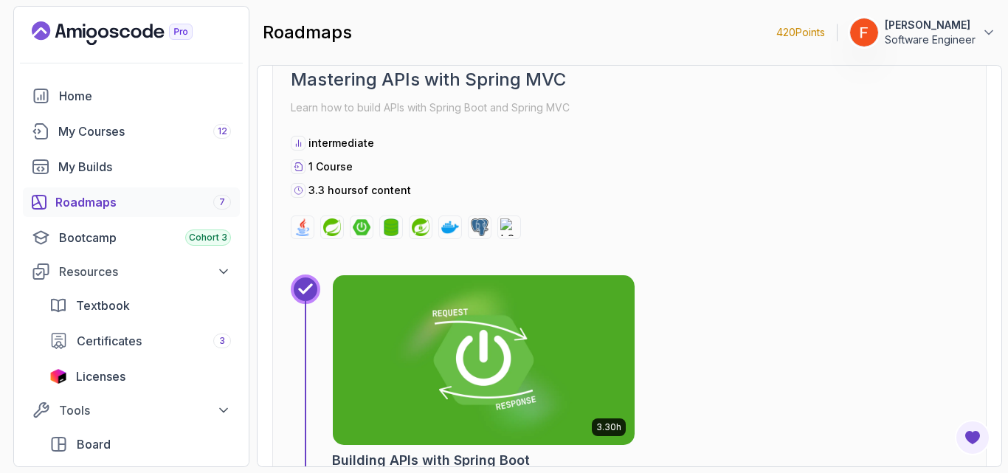
click at [585, 128] on div "3 0 % completed Mastering APIs with Spring MVC Learn how to build APIs with Spr…" at bounding box center [630, 113] width 678 height 252
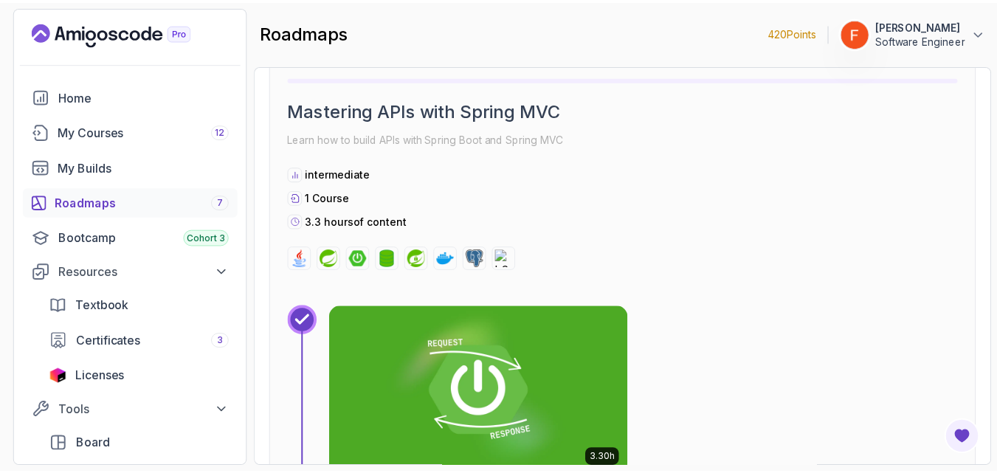
scroll to position [1679, 0]
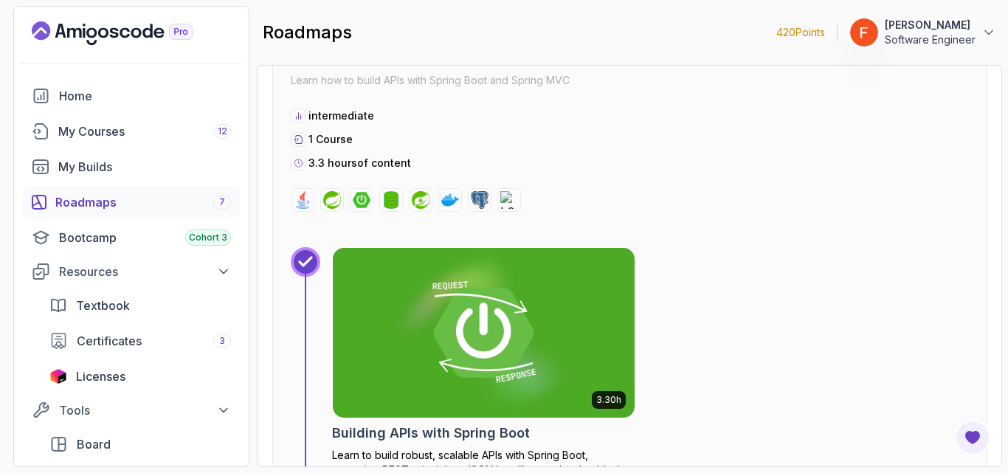
click at [497, 258] on img at bounding box center [484, 332] width 302 height 169
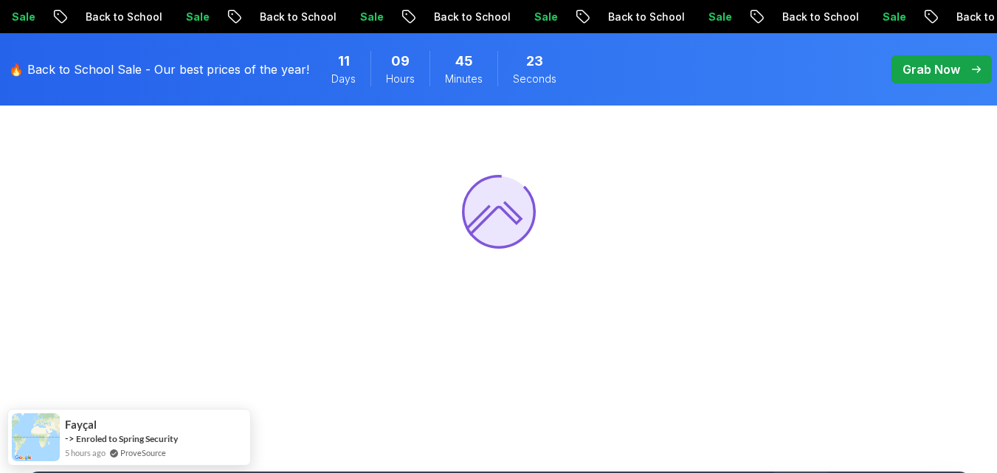
scroll to position [185, 0]
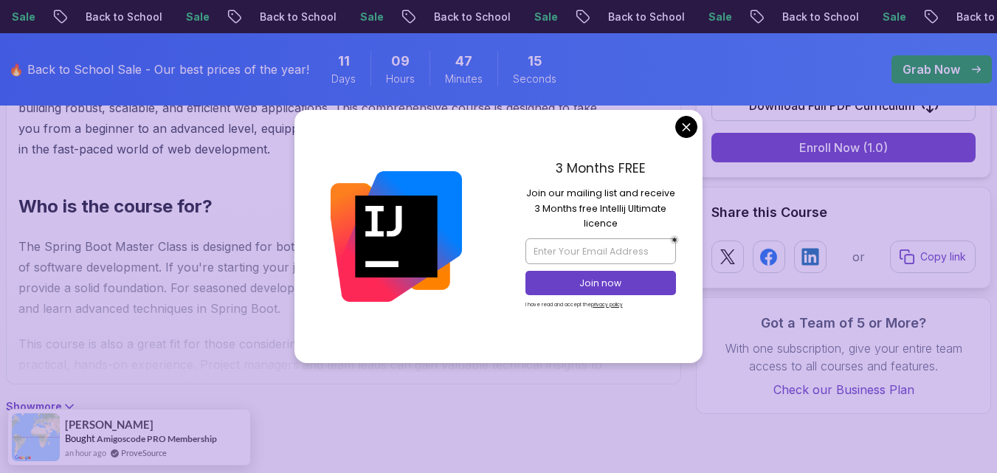
scroll to position [1192, 0]
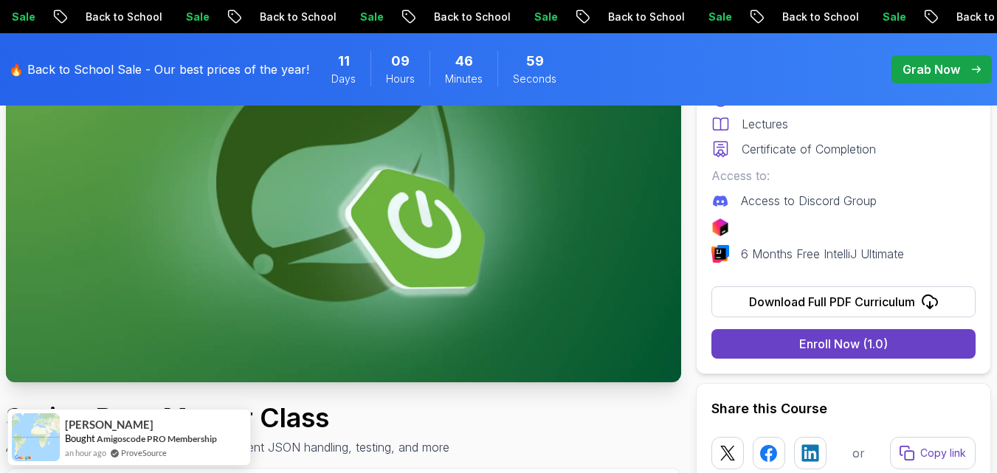
scroll to position [193, 0]
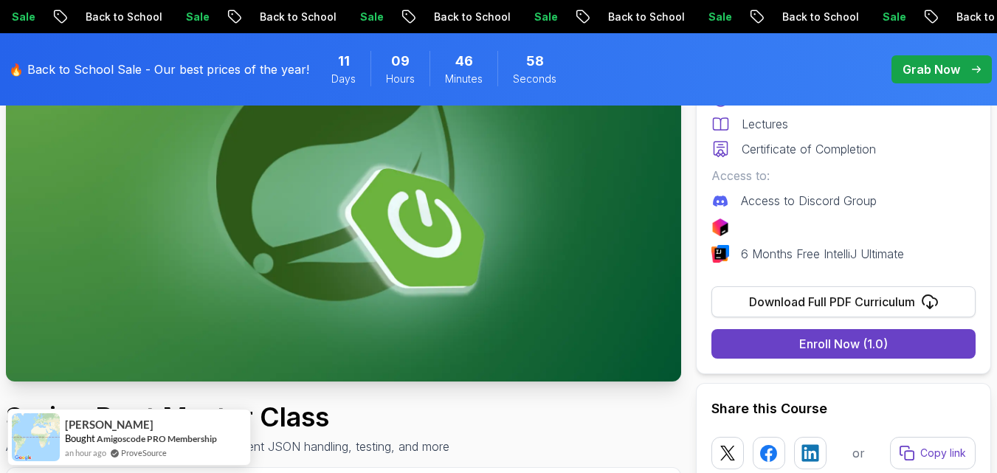
click at [775, 304] on div "Download Full PDF Curriculum" at bounding box center [832, 302] width 166 height 18
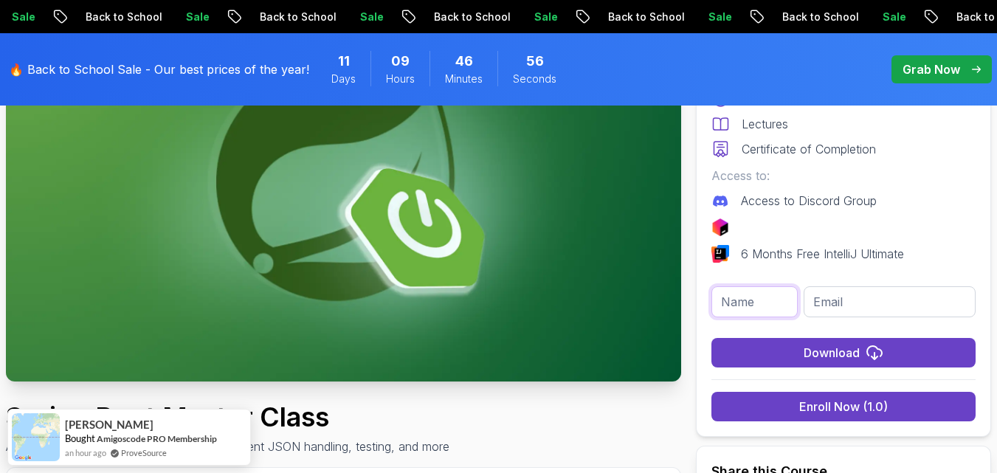
click at [774, 310] on input "text" at bounding box center [755, 301] width 86 height 31
type input "farid"
click at [849, 302] on input "email" at bounding box center [890, 301] width 172 height 31
type input "fmamedov2033@gmail.com"
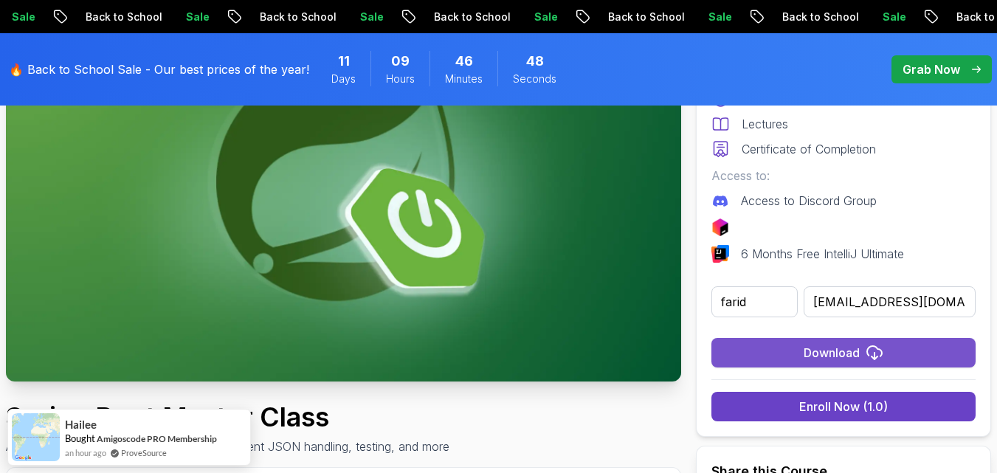
click at [884, 353] on icon "submit" at bounding box center [875, 353] width 18 height 18
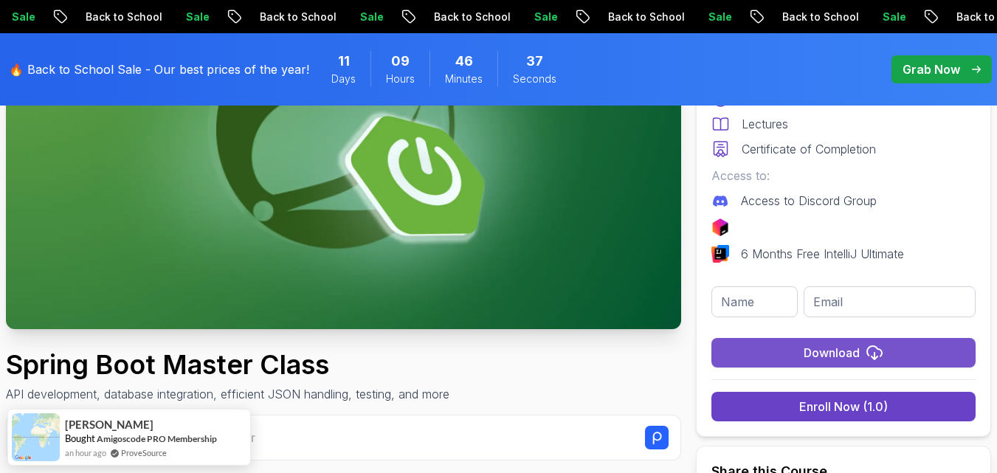
scroll to position [246, 0]
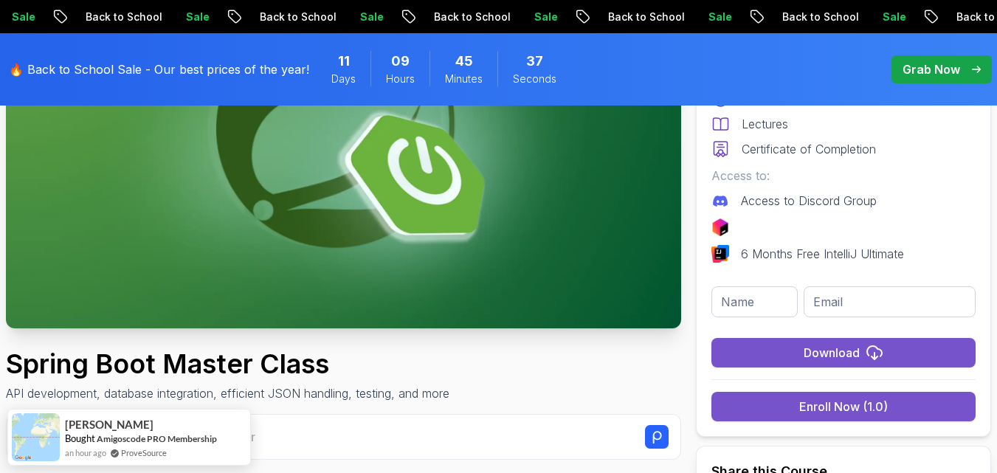
click at [783, 401] on button "Enroll Now (1.0)" at bounding box center [844, 407] width 264 height 30
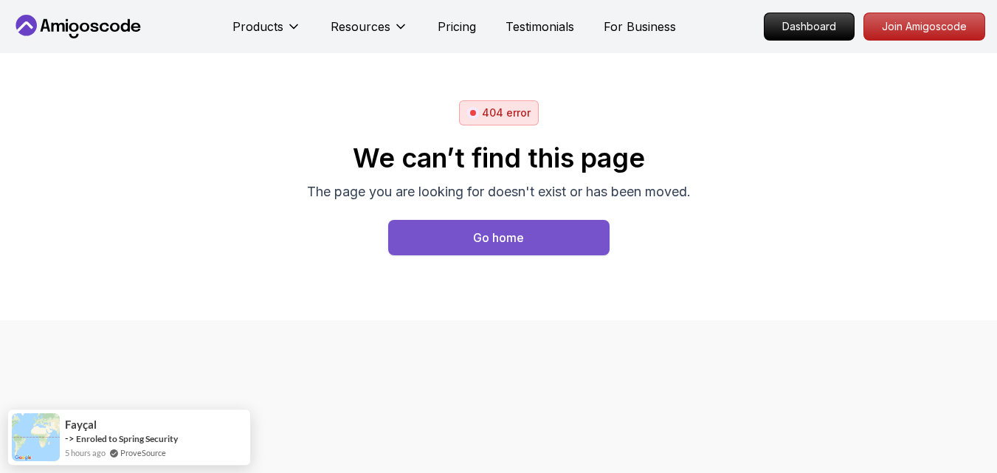
click at [562, 235] on button "Go home" at bounding box center [498, 237] width 221 height 35
